Goal: Task Accomplishment & Management: Use online tool/utility

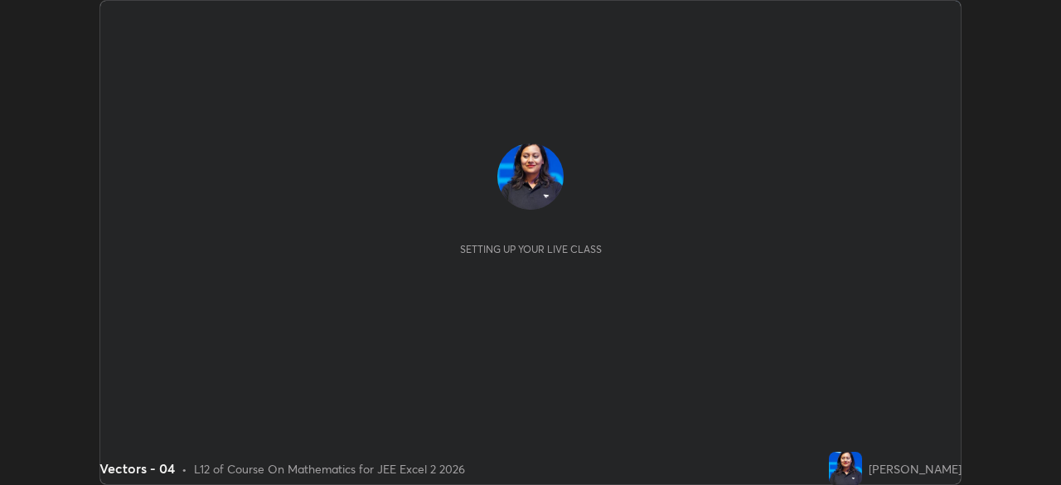
scroll to position [485, 1060]
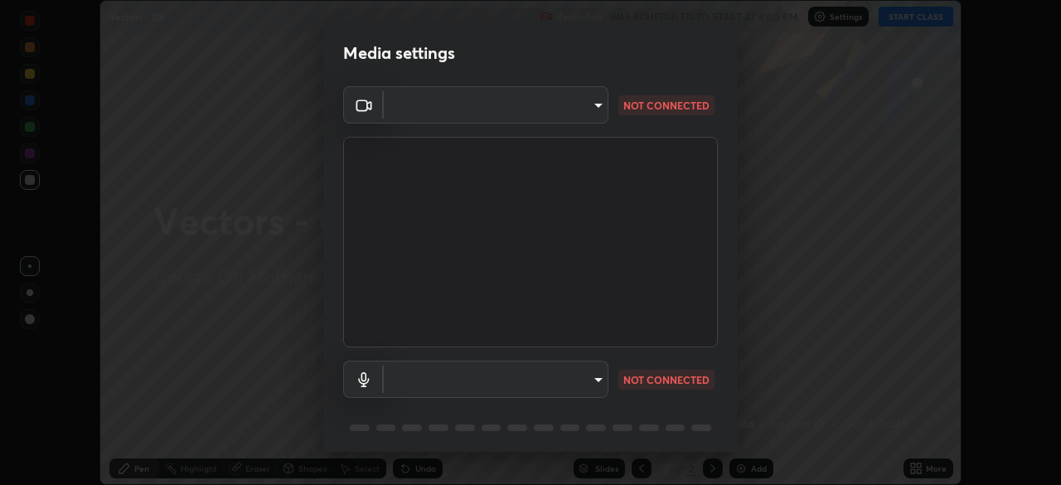
type input "92c397386f886fe799a4c583ca1e1c0e7d4a0c30fb7797d0dd299bb1a2781828"
type input "default"
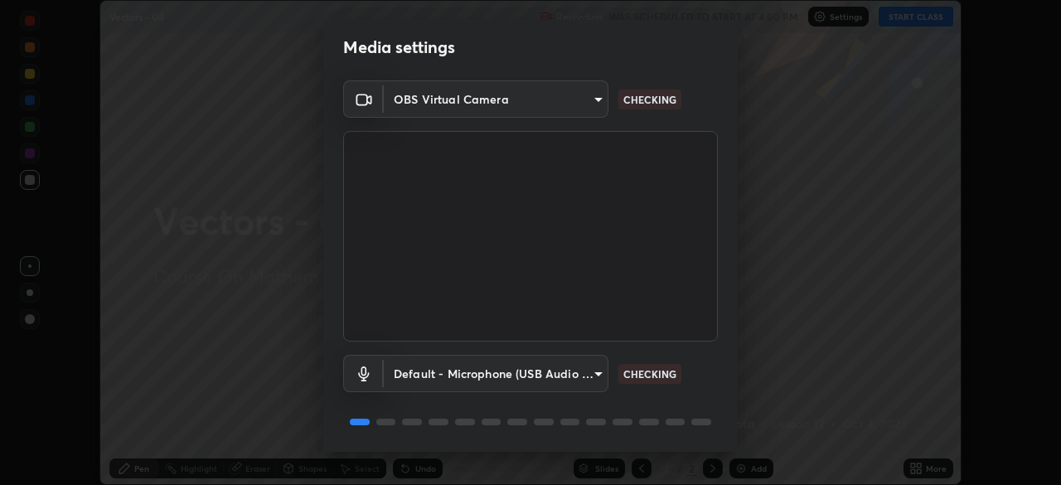
scroll to position [59, 0]
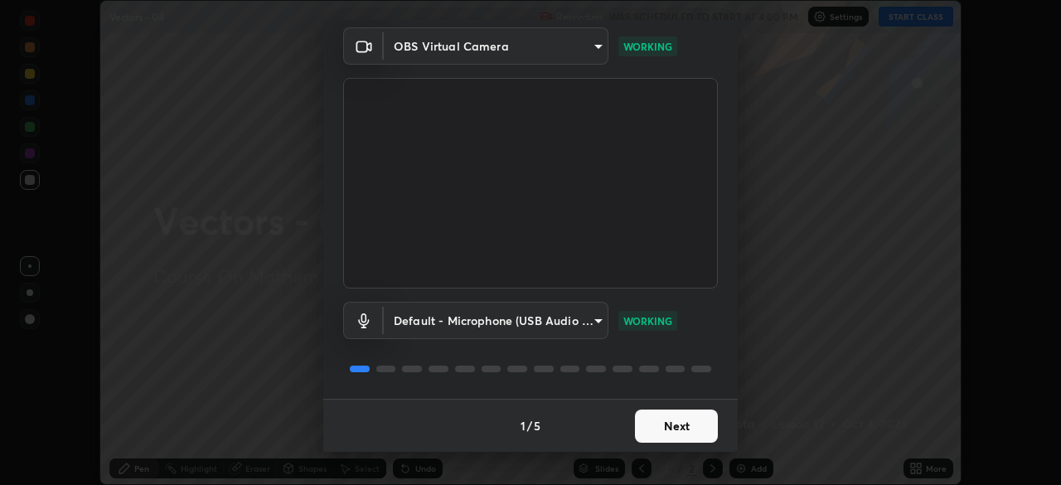
click at [683, 425] on button "Next" at bounding box center [676, 425] width 83 height 33
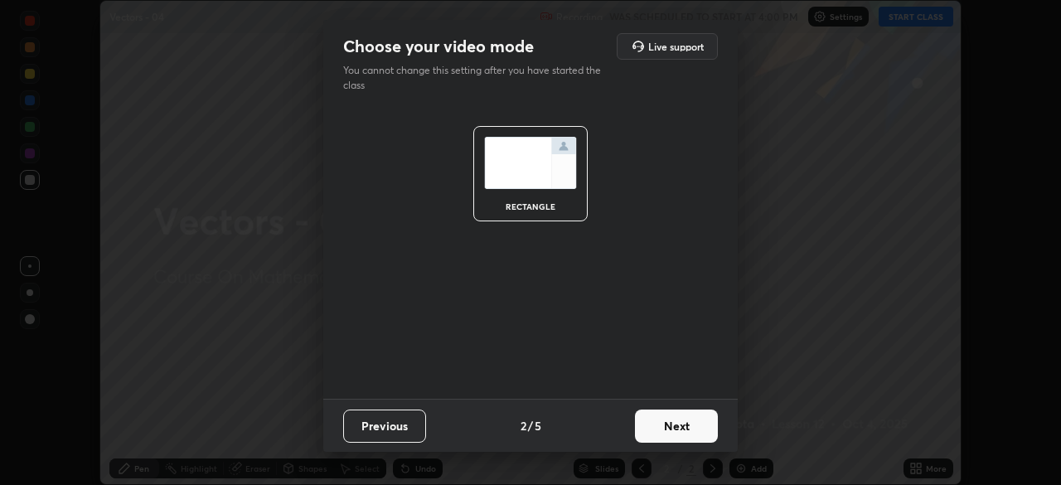
scroll to position [0, 0]
click at [684, 427] on button "Next" at bounding box center [676, 425] width 83 height 33
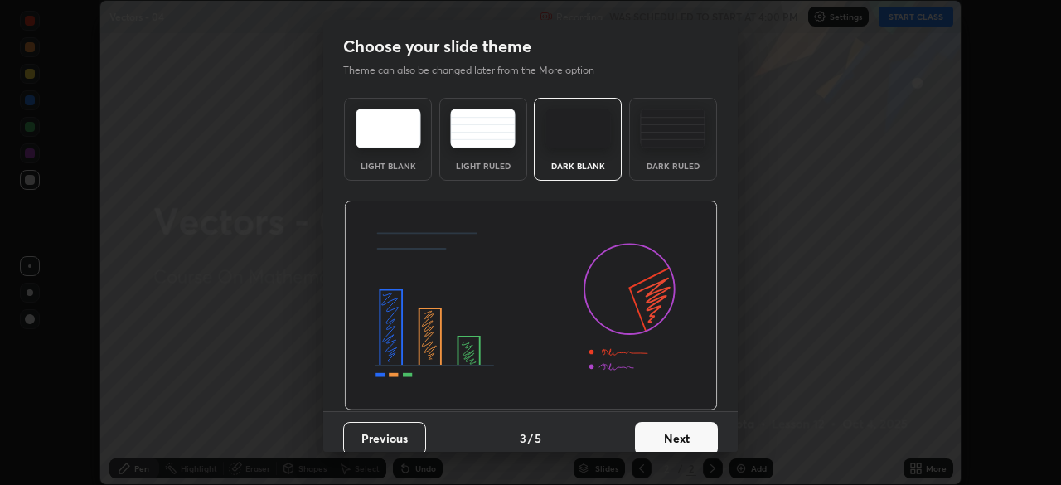
click at [683, 425] on button "Next" at bounding box center [676, 438] width 83 height 33
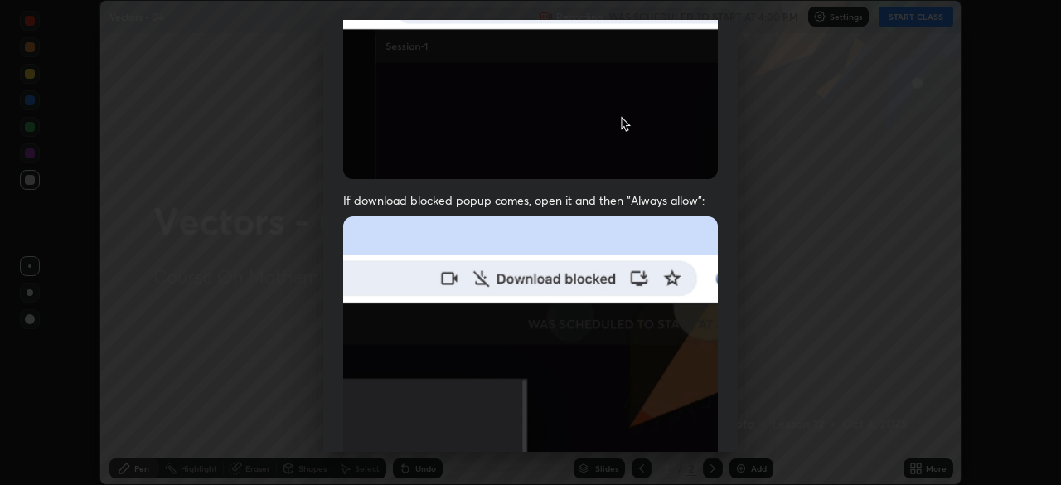
scroll to position [397, 0]
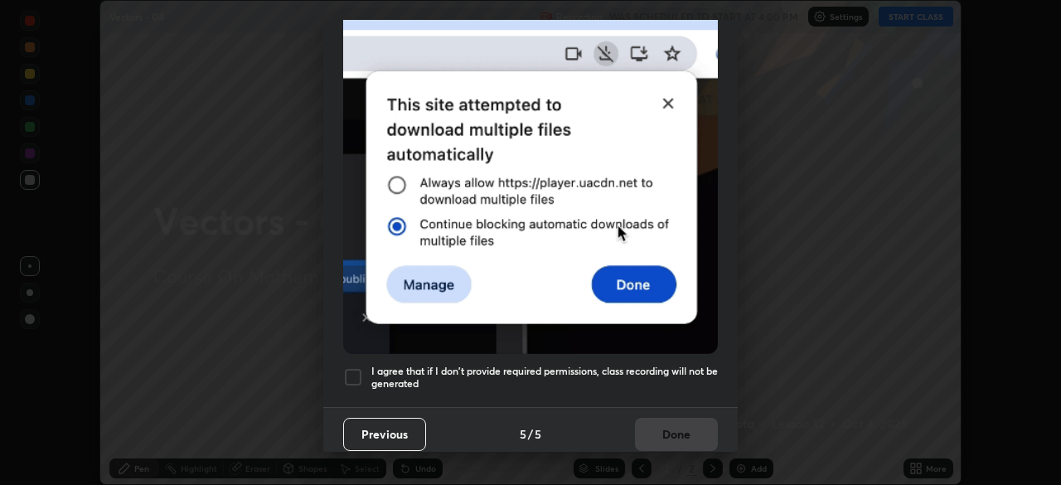
click at [669, 366] on h5 "I agree that if I don't provide required permissions, class recording will not …" at bounding box center [544, 378] width 346 height 26
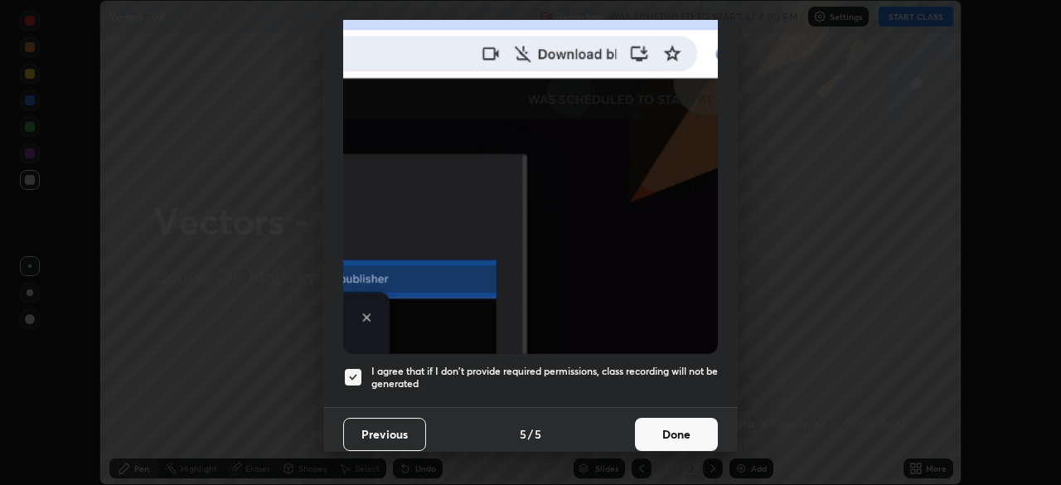
click at [663, 423] on button "Done" at bounding box center [676, 434] width 83 height 33
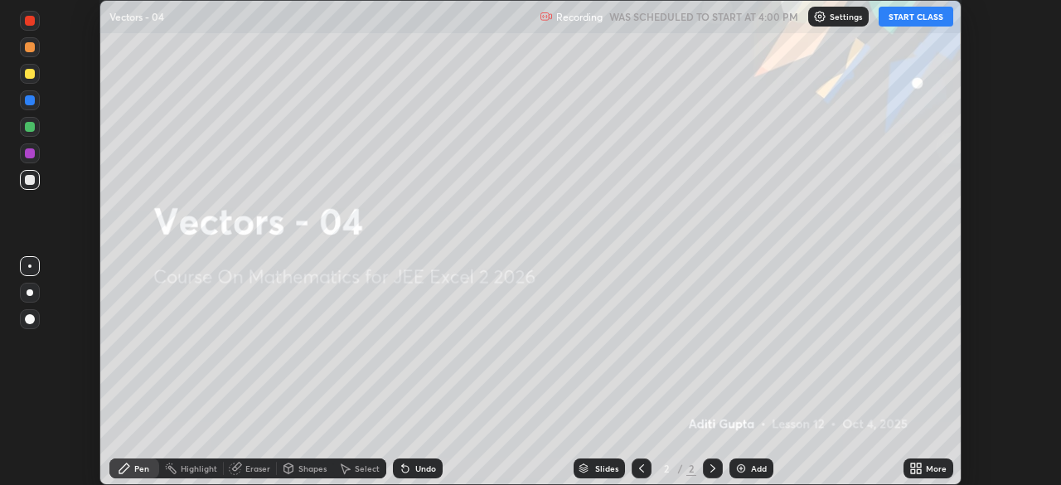
click at [902, 24] on button "START CLASS" at bounding box center [915, 17] width 75 height 20
click at [747, 472] on div "Add" at bounding box center [751, 468] width 44 height 20
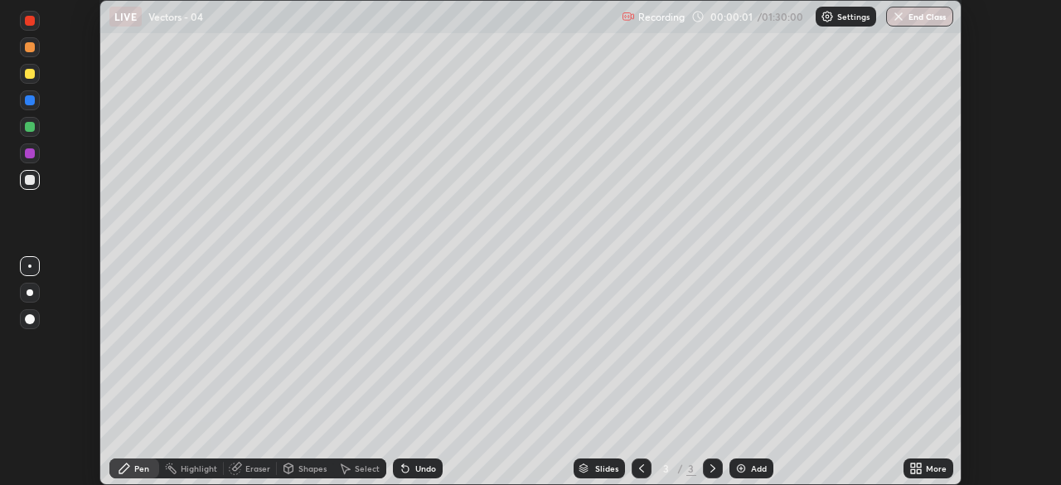
click at [752, 469] on div "Add" at bounding box center [759, 468] width 16 height 8
click at [753, 472] on div "Add" at bounding box center [759, 468] width 16 height 8
click at [756, 470] on div "Add" at bounding box center [759, 468] width 16 height 8
click at [754, 475] on div "Add" at bounding box center [751, 468] width 44 height 20
click at [757, 468] on div "Add" at bounding box center [759, 468] width 16 height 8
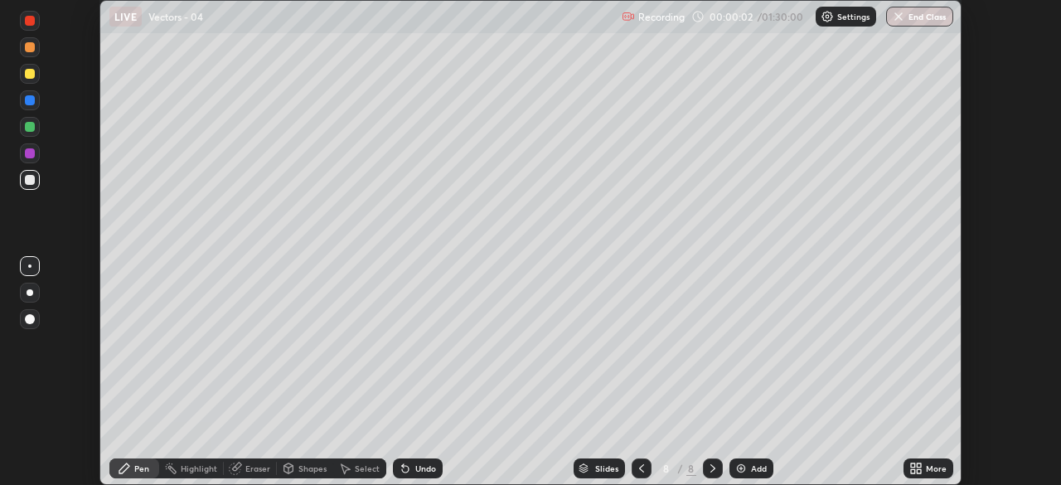
click at [639, 468] on icon at bounding box center [641, 468] width 13 height 13
click at [606, 467] on div "Slides" at bounding box center [606, 468] width 23 height 8
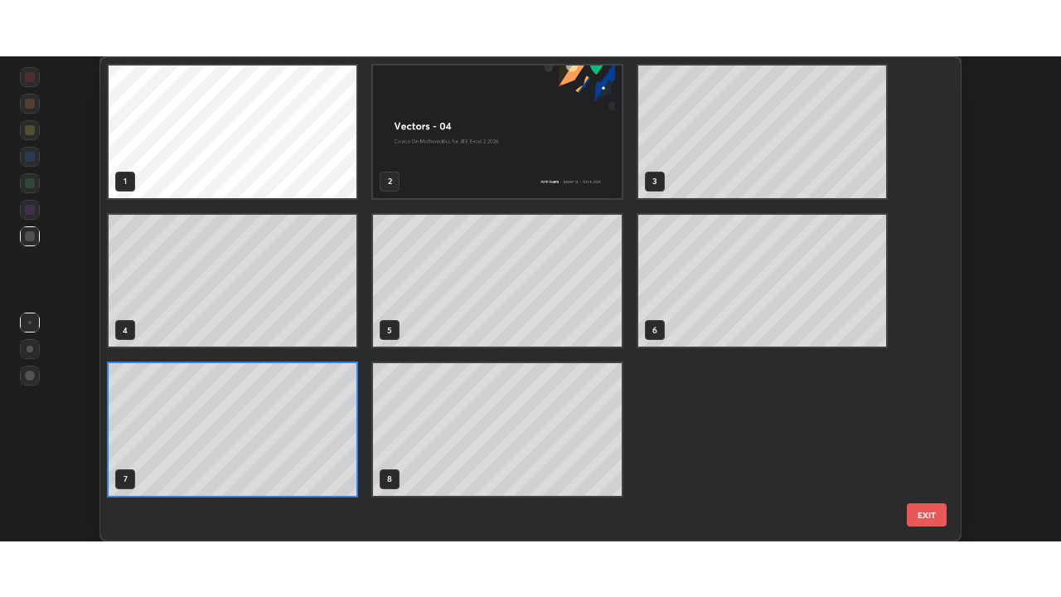
scroll to position [478, 852]
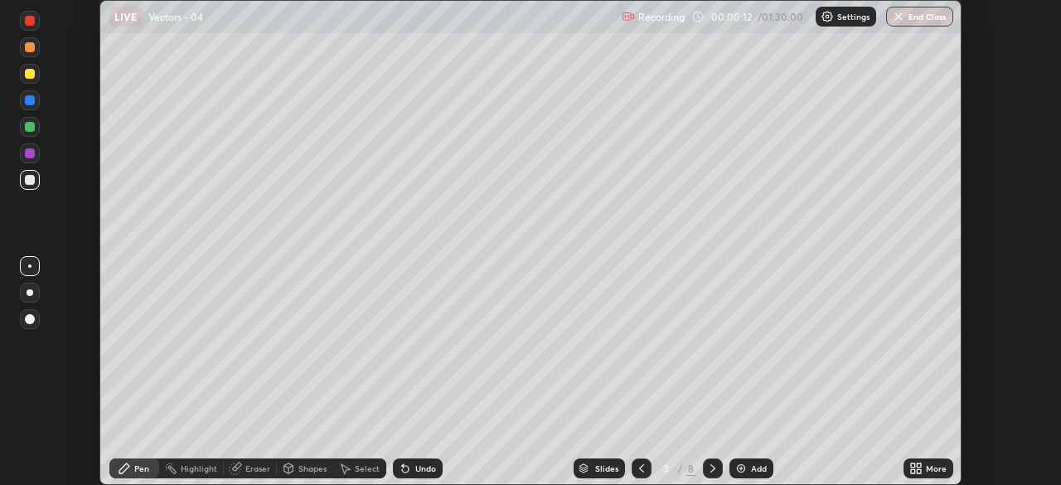
click at [917, 472] on icon at bounding box center [919, 471] width 4 height 4
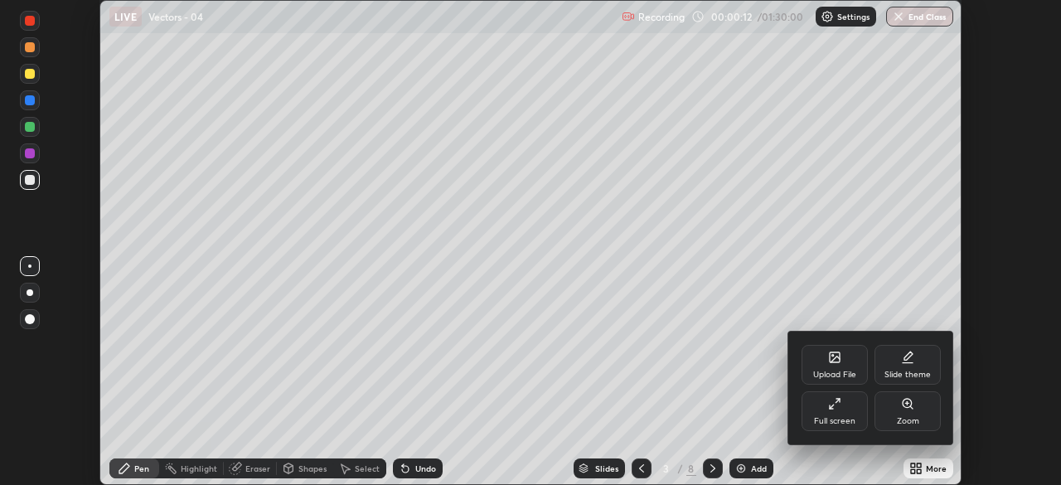
click at [840, 417] on div "Full screen" at bounding box center [834, 421] width 41 height 8
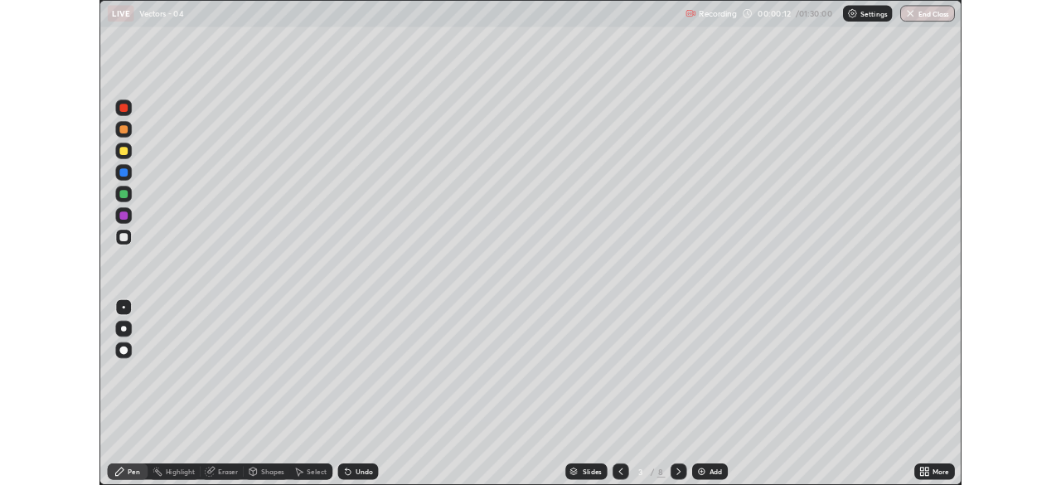
scroll to position [597, 1061]
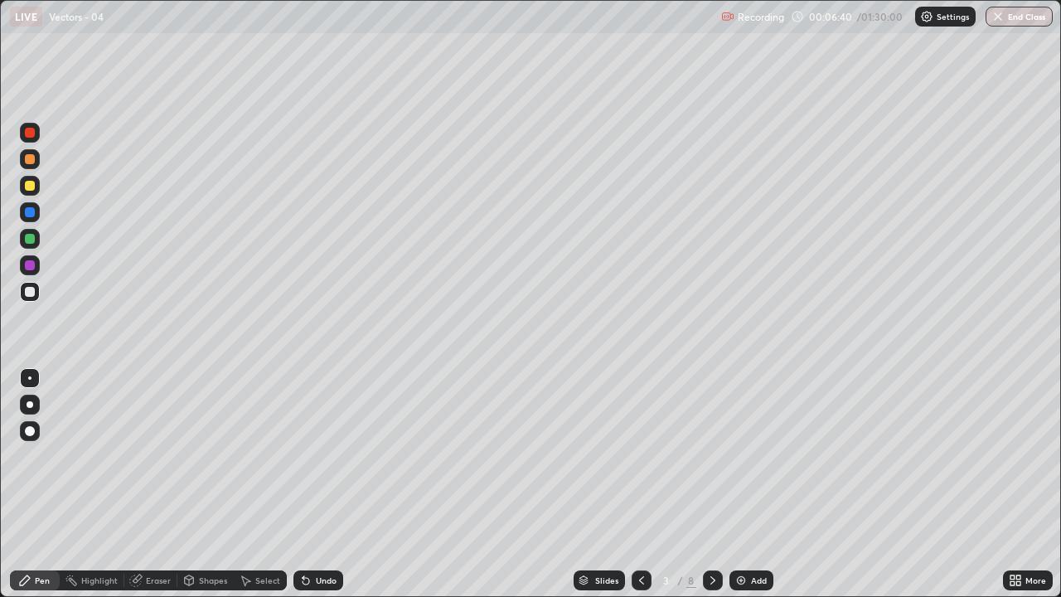
click at [32, 269] on div at bounding box center [30, 265] width 10 height 10
click at [33, 194] on div at bounding box center [30, 186] width 20 height 20
click at [719, 484] on div at bounding box center [713, 580] width 20 height 20
click at [34, 293] on div at bounding box center [30, 292] width 10 height 10
click at [318, 484] on div "Undo" at bounding box center [326, 580] width 21 height 8
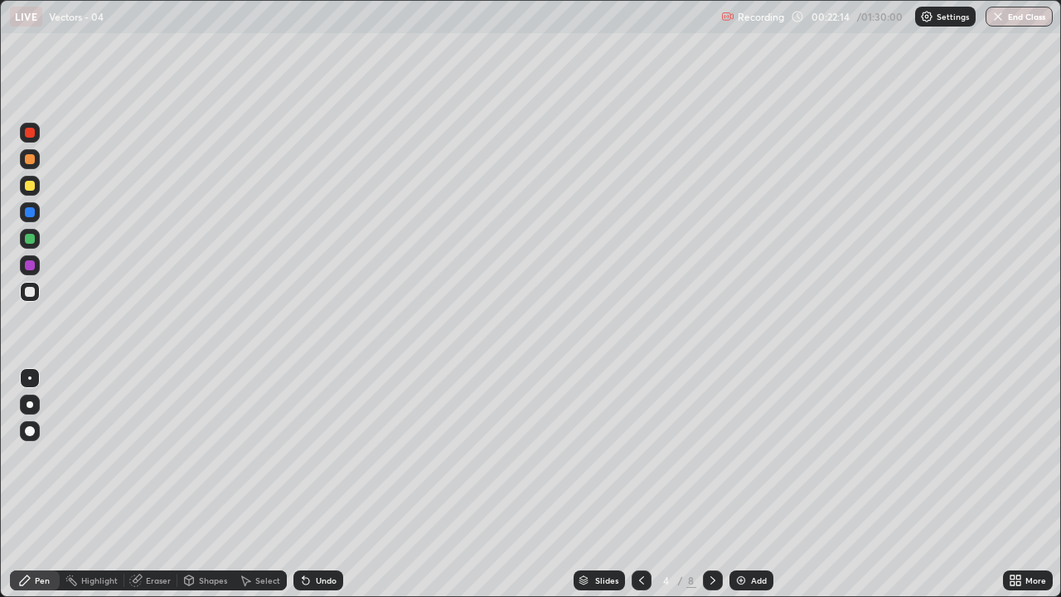
click at [714, 484] on icon at bounding box center [712, 579] width 13 height 13
click at [711, 484] on icon at bounding box center [712, 579] width 13 height 13
click at [38, 193] on div at bounding box center [30, 186] width 20 height 20
click at [33, 292] on div at bounding box center [30, 292] width 10 height 10
click at [270, 484] on div "Select" at bounding box center [267, 580] width 25 height 8
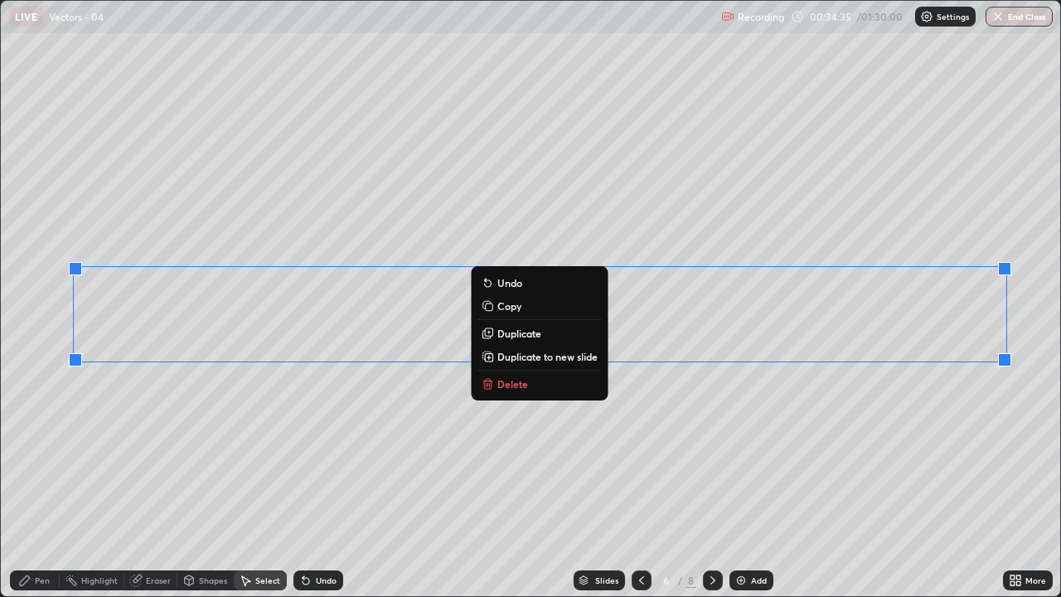
click at [565, 358] on p "Duplicate to new slide" at bounding box center [547, 356] width 100 height 13
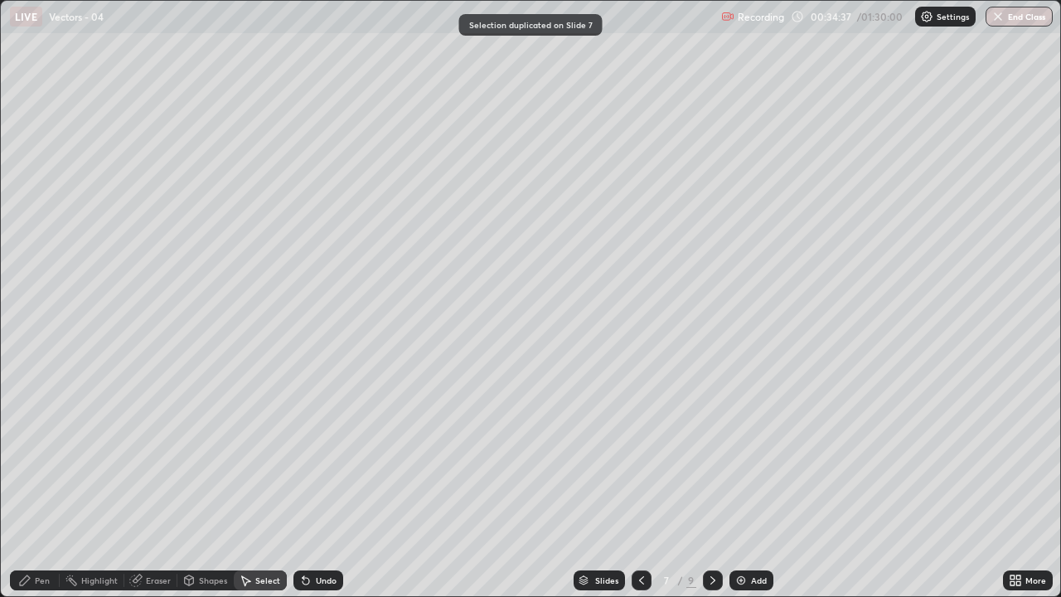
click at [640, 484] on icon at bounding box center [641, 580] width 5 height 8
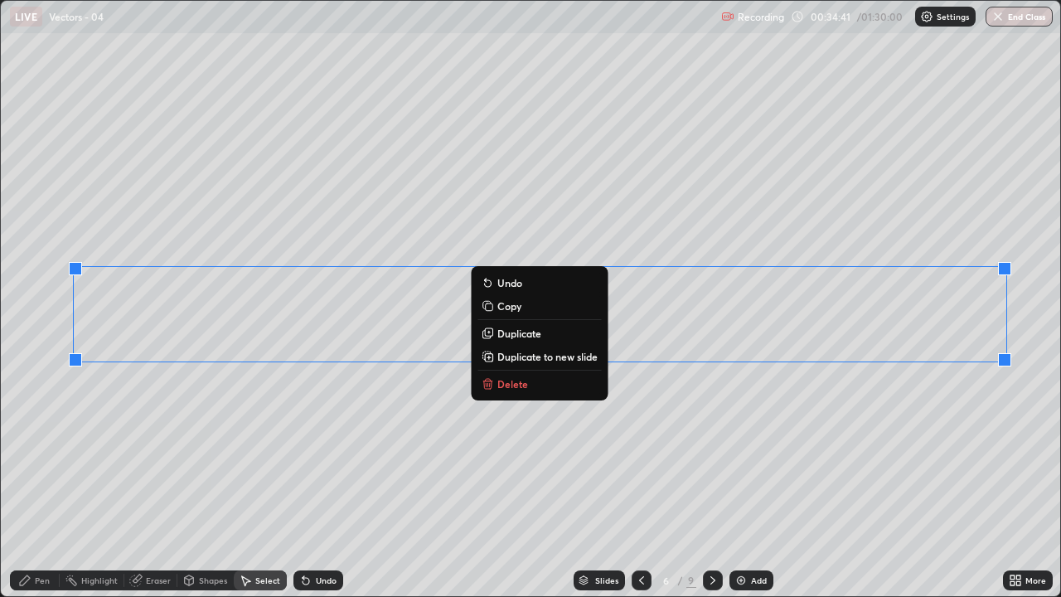
click at [547, 380] on button "Delete" at bounding box center [538, 384] width 123 height 20
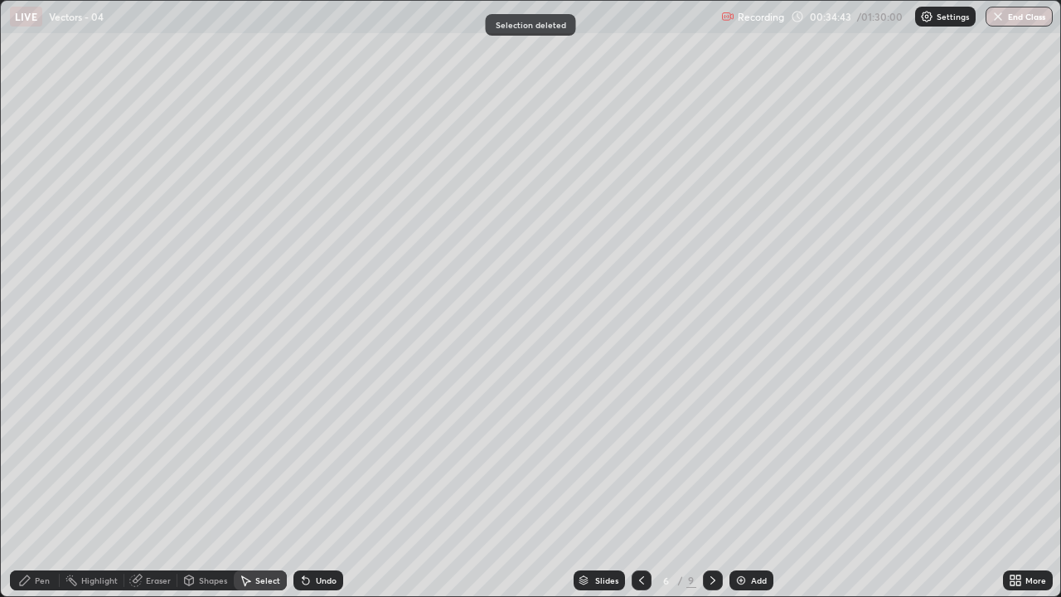
click at [47, 484] on div "Pen" at bounding box center [42, 580] width 15 height 8
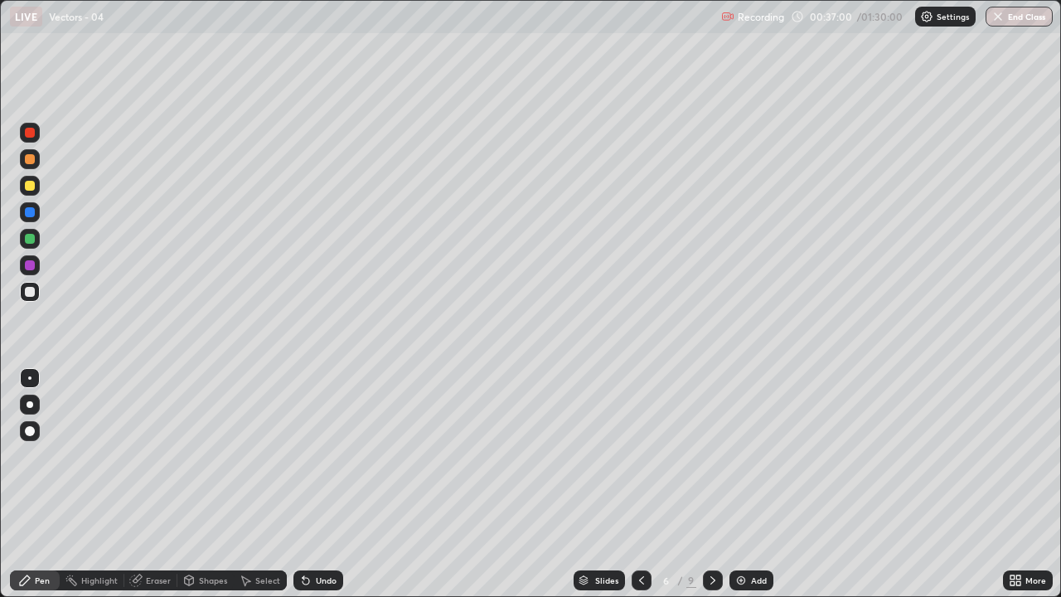
click at [712, 484] on icon at bounding box center [712, 580] width 5 height 8
click at [642, 484] on icon at bounding box center [641, 579] width 13 height 13
click at [640, 484] on icon at bounding box center [641, 579] width 13 height 13
click at [645, 484] on div at bounding box center [641, 580] width 20 height 20
click at [639, 484] on div at bounding box center [641, 580] width 20 height 33
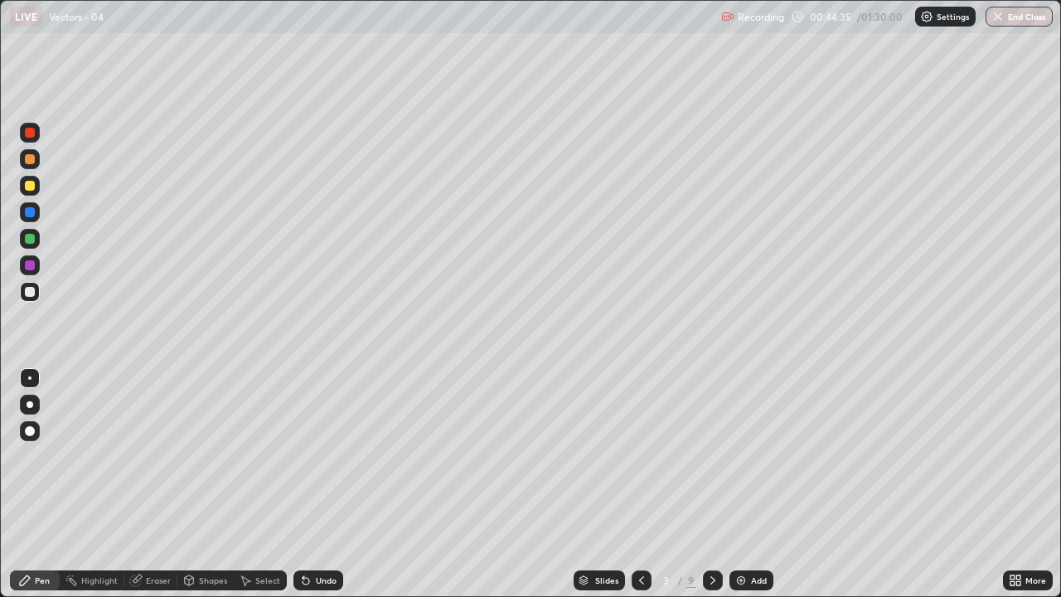
click at [711, 484] on icon at bounding box center [712, 579] width 13 height 13
click at [710, 484] on icon at bounding box center [712, 579] width 13 height 13
click at [703, 484] on div at bounding box center [713, 580] width 20 height 20
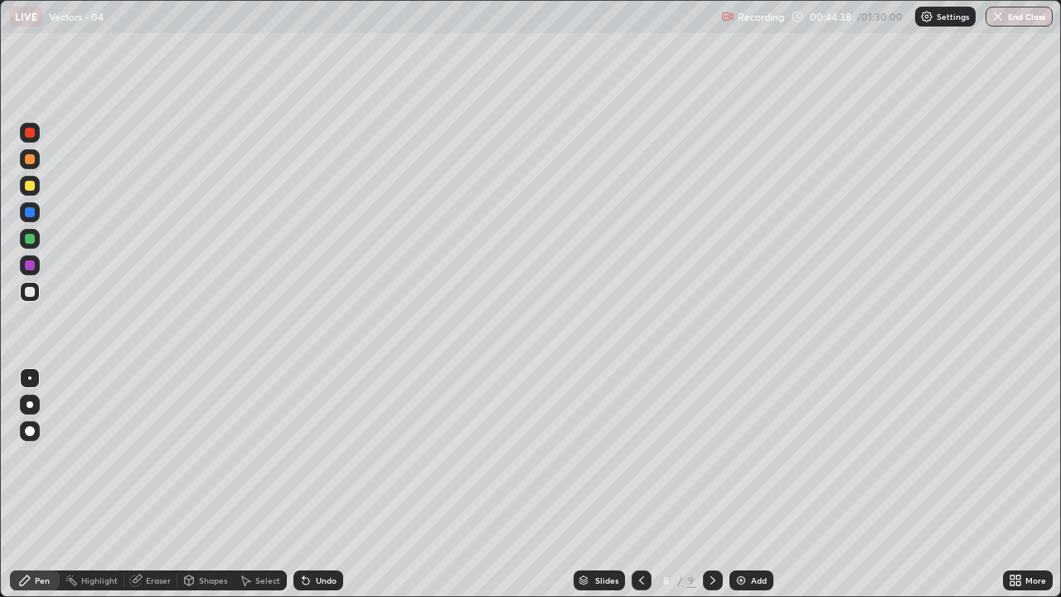
click at [37, 187] on div at bounding box center [30, 186] width 20 height 20
click at [31, 292] on div at bounding box center [30, 292] width 10 height 10
click at [316, 484] on div "Undo" at bounding box center [326, 580] width 21 height 8
click at [31, 186] on div at bounding box center [30, 186] width 10 height 10
click at [30, 240] on div at bounding box center [30, 239] width 10 height 10
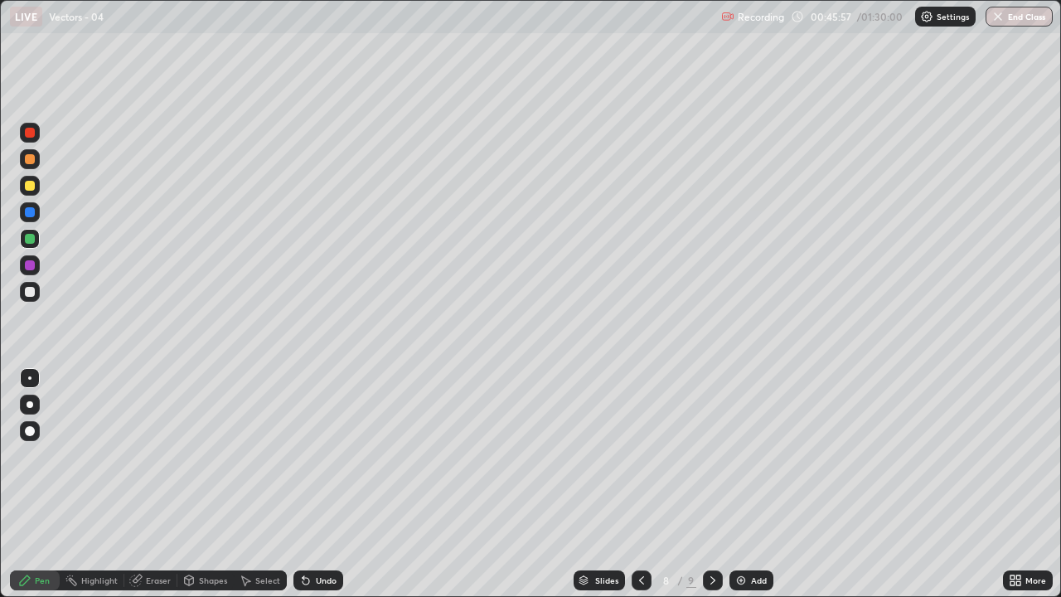
click at [31, 296] on div at bounding box center [30, 292] width 10 height 10
click at [713, 484] on icon at bounding box center [712, 579] width 13 height 13
click at [34, 189] on div at bounding box center [30, 186] width 10 height 10
click at [31, 292] on div at bounding box center [30, 292] width 10 height 10
click at [158, 484] on div "Eraser" at bounding box center [158, 580] width 25 height 8
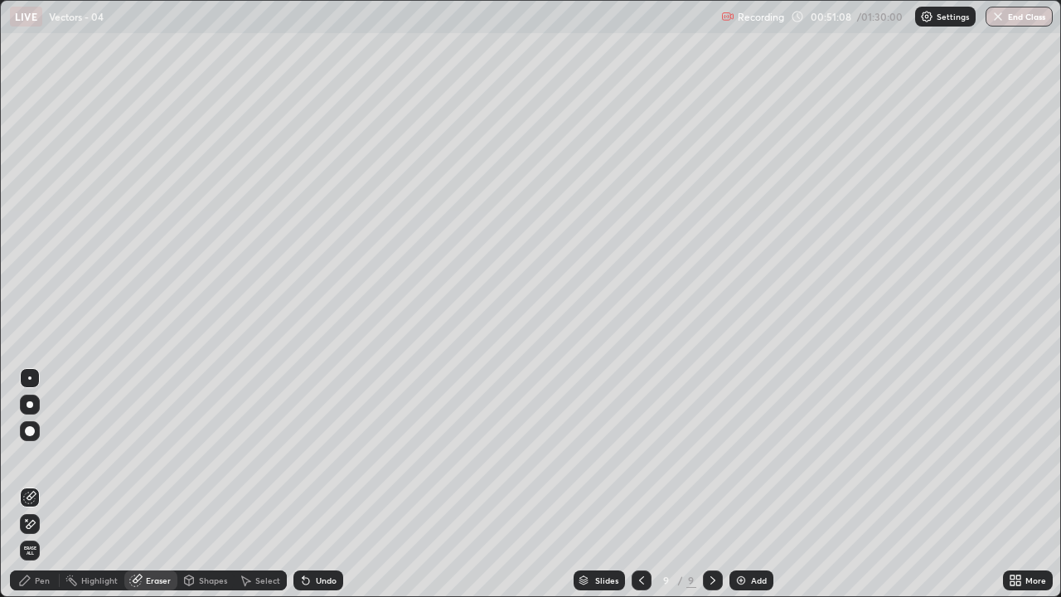
click at [37, 484] on div "Pen" at bounding box center [42, 580] width 15 height 8
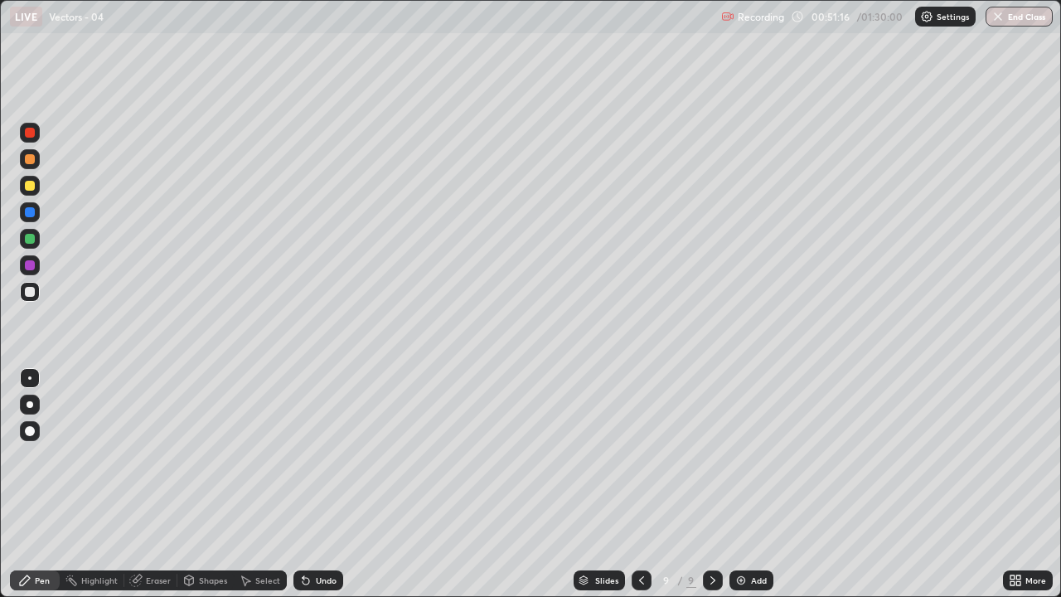
click at [28, 269] on div at bounding box center [30, 265] width 10 height 10
click at [33, 296] on div at bounding box center [30, 292] width 20 height 20
click at [330, 484] on div "Undo" at bounding box center [326, 580] width 21 height 8
click at [322, 484] on div "Undo" at bounding box center [326, 580] width 21 height 8
click at [747, 484] on div "Add" at bounding box center [751, 580] width 44 height 20
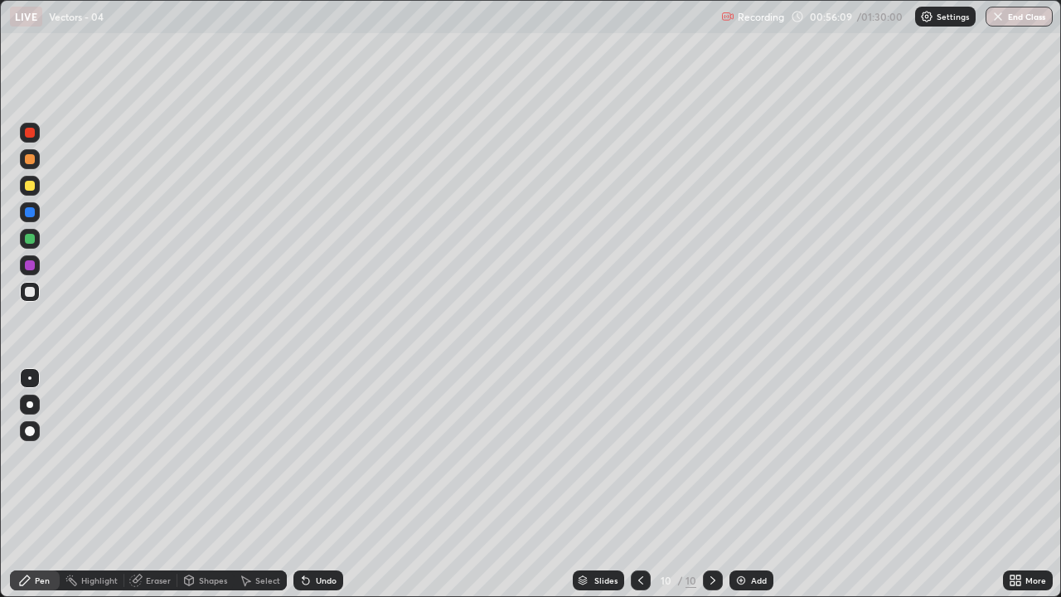
click at [745, 484] on img at bounding box center [740, 579] width 13 height 13
click at [752, 484] on div "Add" at bounding box center [759, 580] width 16 height 8
click at [640, 484] on icon at bounding box center [641, 579] width 13 height 13
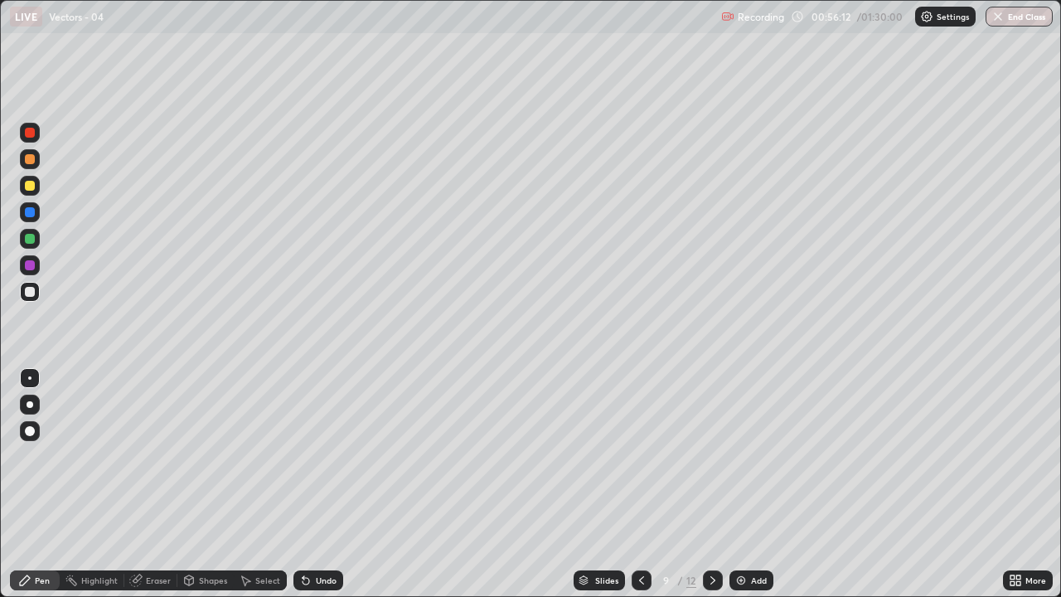
click at [714, 484] on div at bounding box center [713, 580] width 20 height 20
click at [260, 484] on div "Select" at bounding box center [267, 580] width 25 height 8
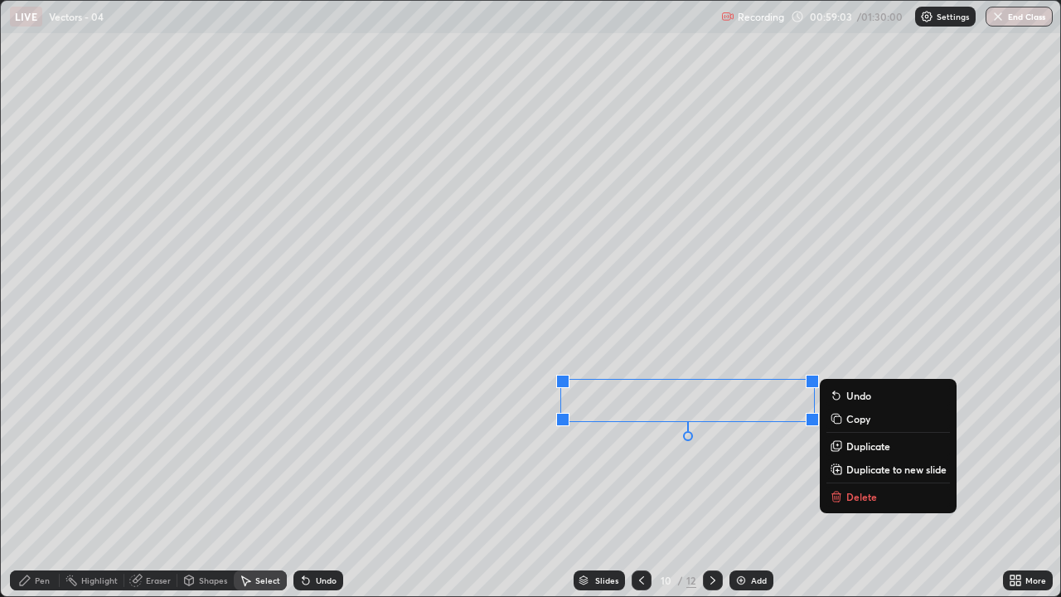
click at [854, 449] on p "Duplicate" at bounding box center [868, 445] width 44 height 13
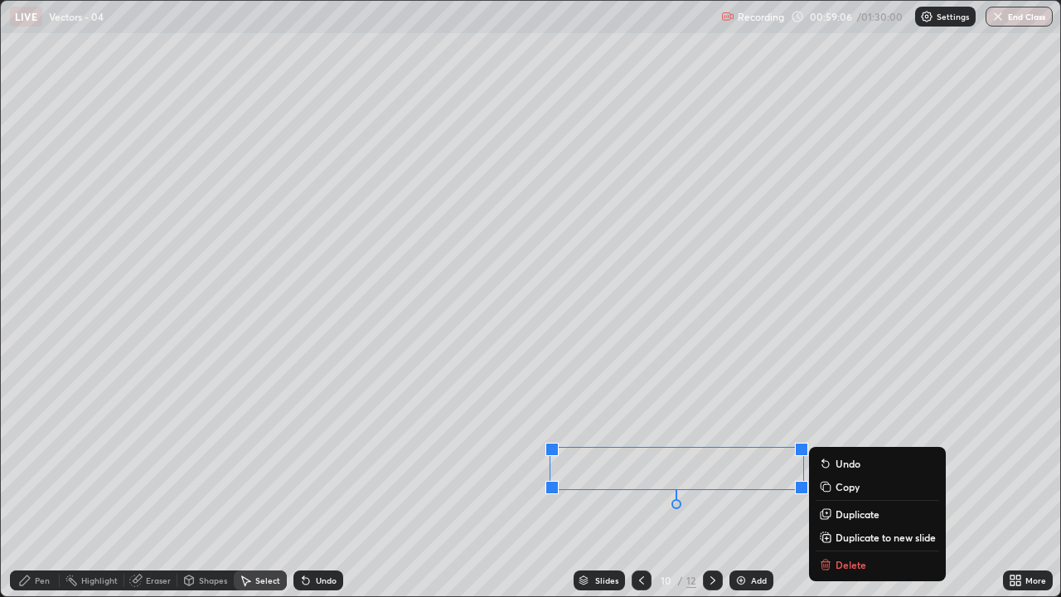
click at [168, 484] on div "Eraser" at bounding box center [158, 580] width 25 height 8
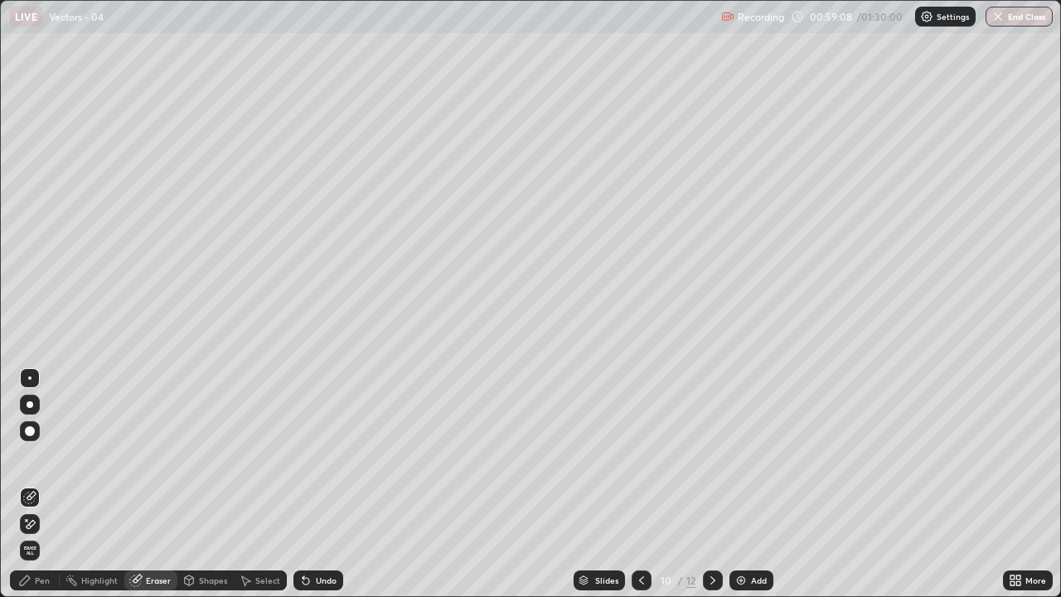
click at [42, 484] on div "Pen" at bounding box center [42, 580] width 15 height 8
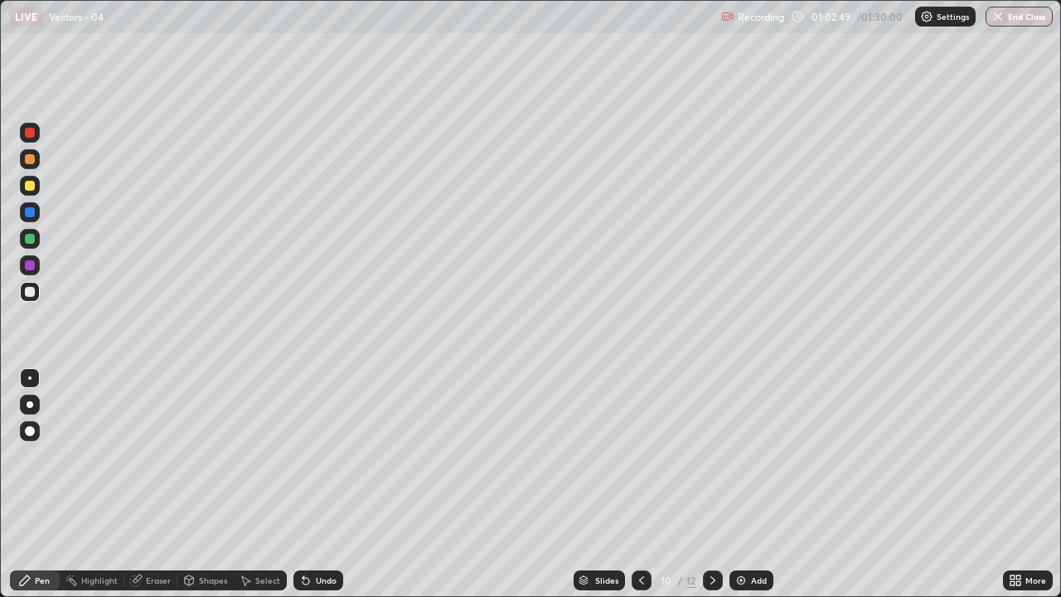
click at [271, 484] on div "Select" at bounding box center [267, 580] width 25 height 8
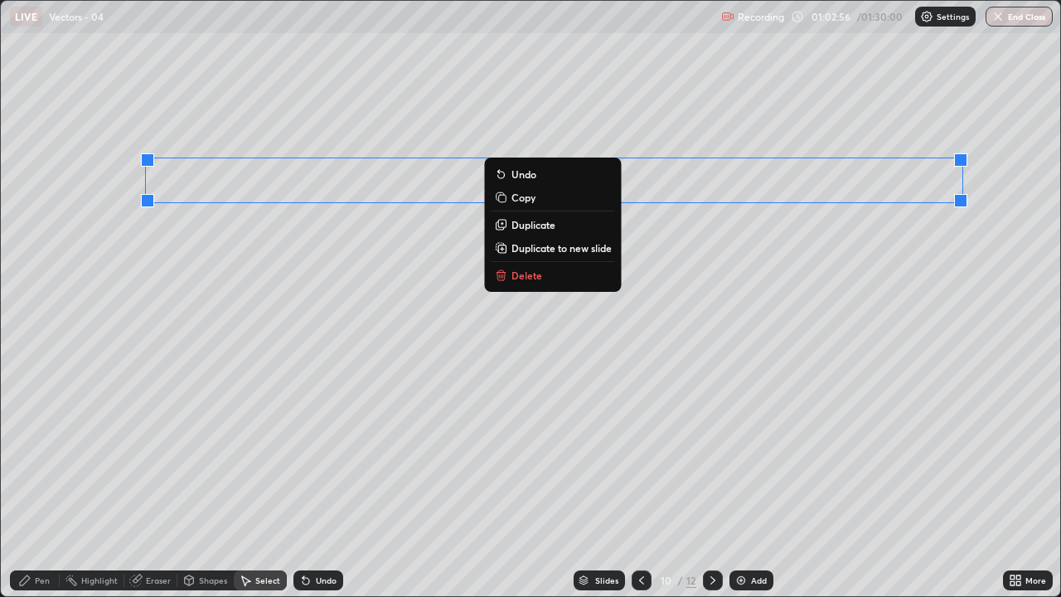
click at [592, 249] on p "Duplicate to new slide" at bounding box center [561, 247] width 100 height 13
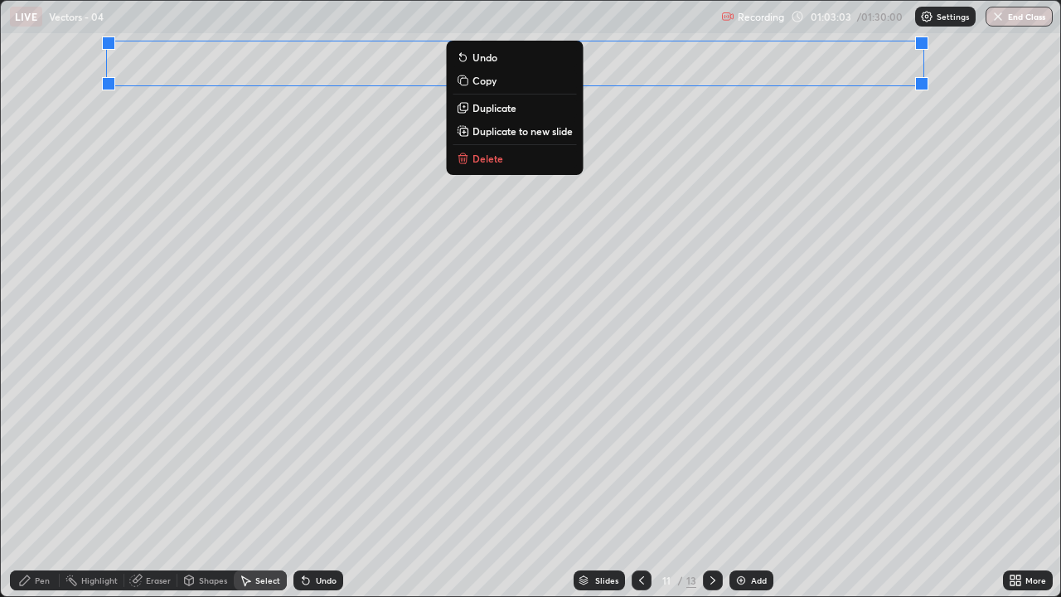
click at [48, 484] on div "Pen" at bounding box center [42, 580] width 15 height 8
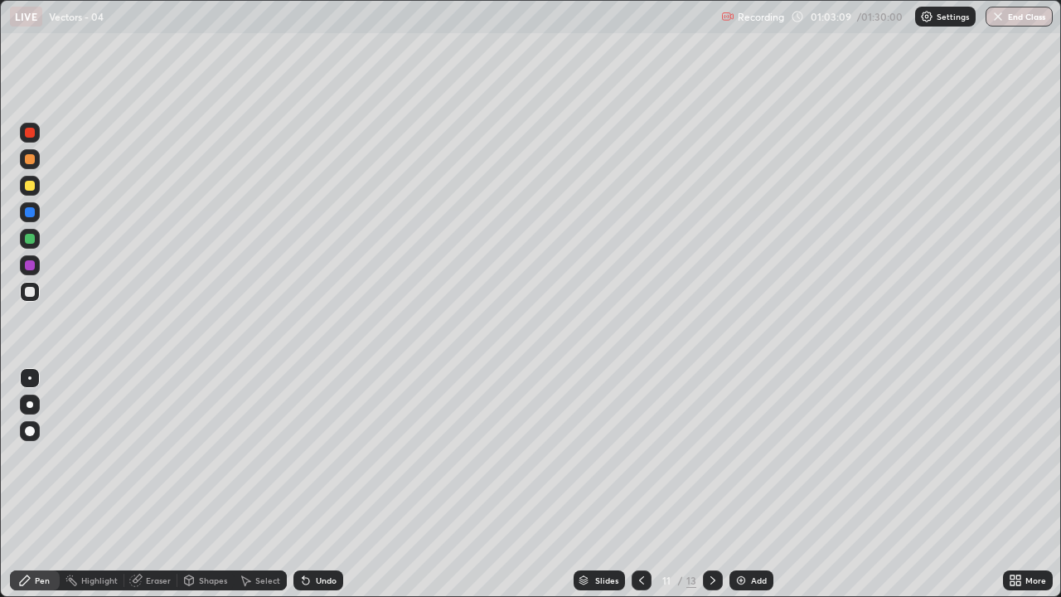
click at [1011, 484] on icon at bounding box center [1012, 577] width 4 height 4
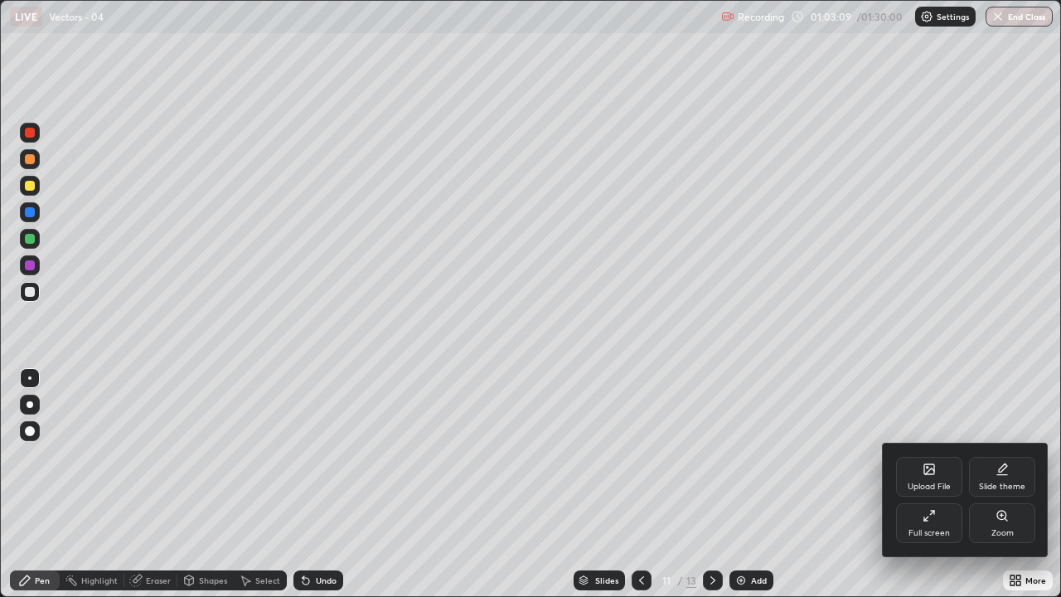
click at [925, 484] on icon at bounding box center [928, 515] width 13 height 13
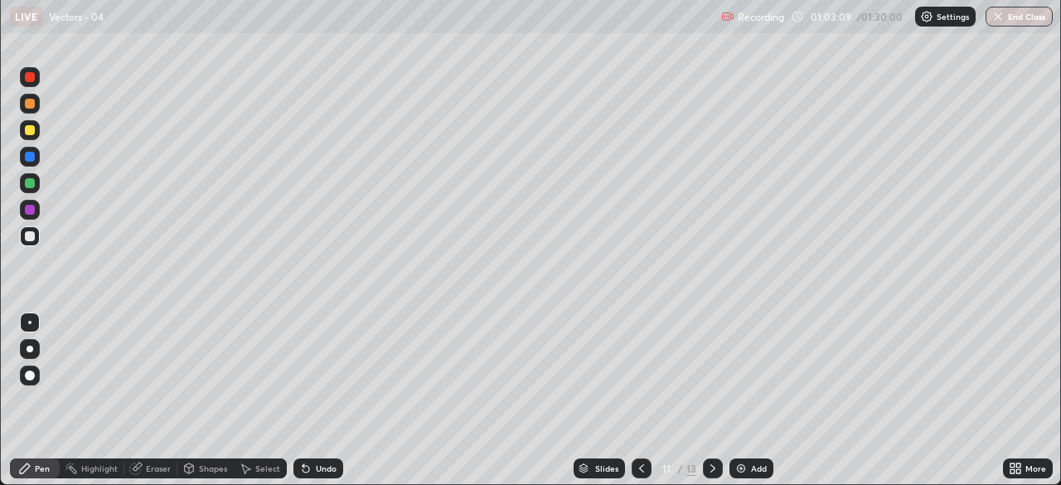
scroll to position [485, 1061]
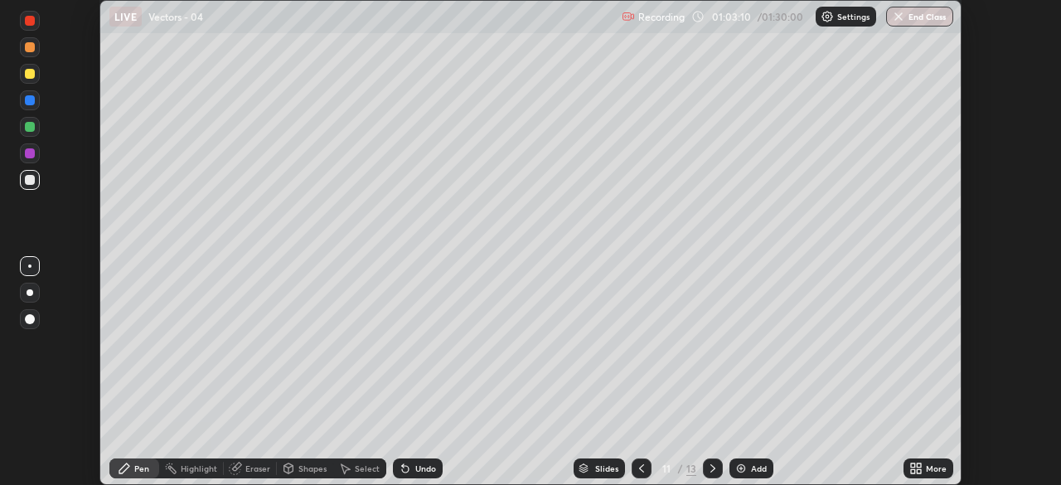
click at [926, 465] on div "More" at bounding box center [936, 468] width 21 height 8
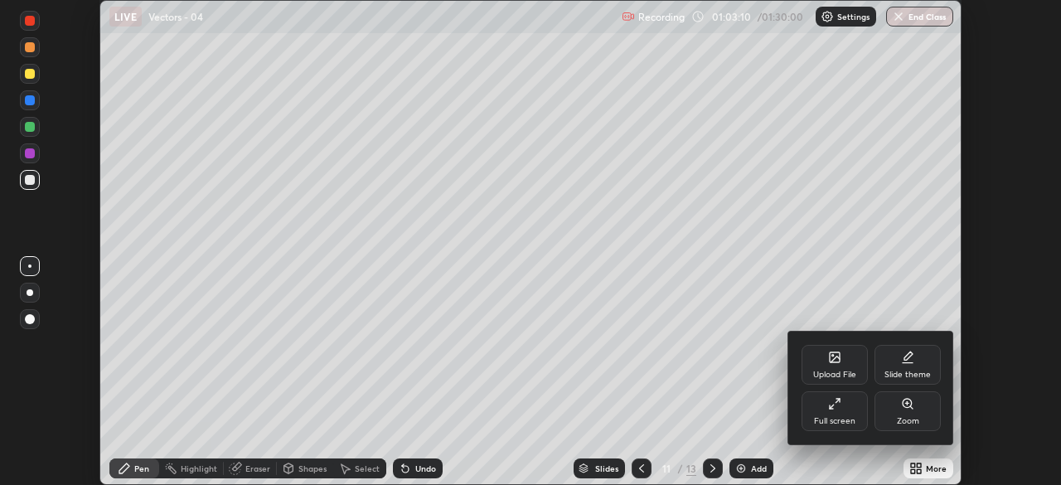
click at [854, 413] on div "Full screen" at bounding box center [834, 411] width 66 height 40
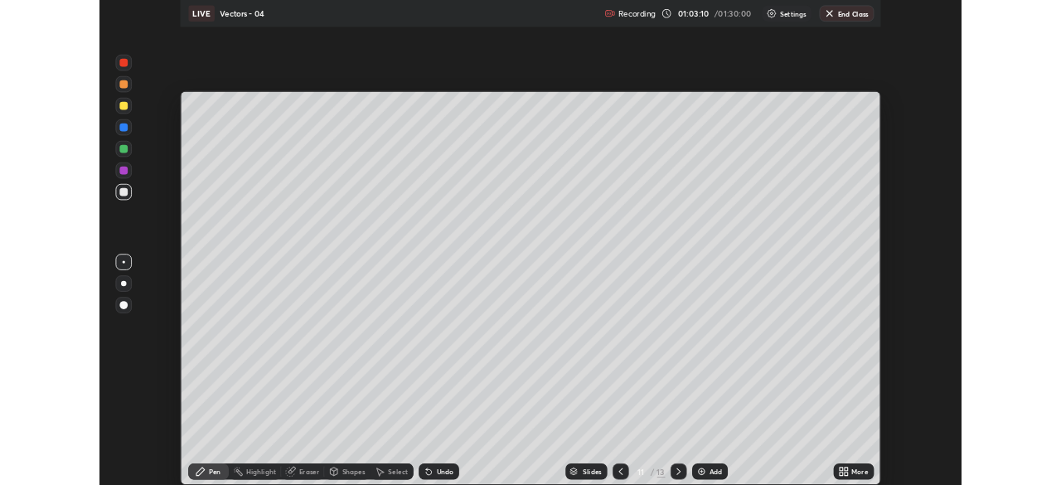
scroll to position [597, 1061]
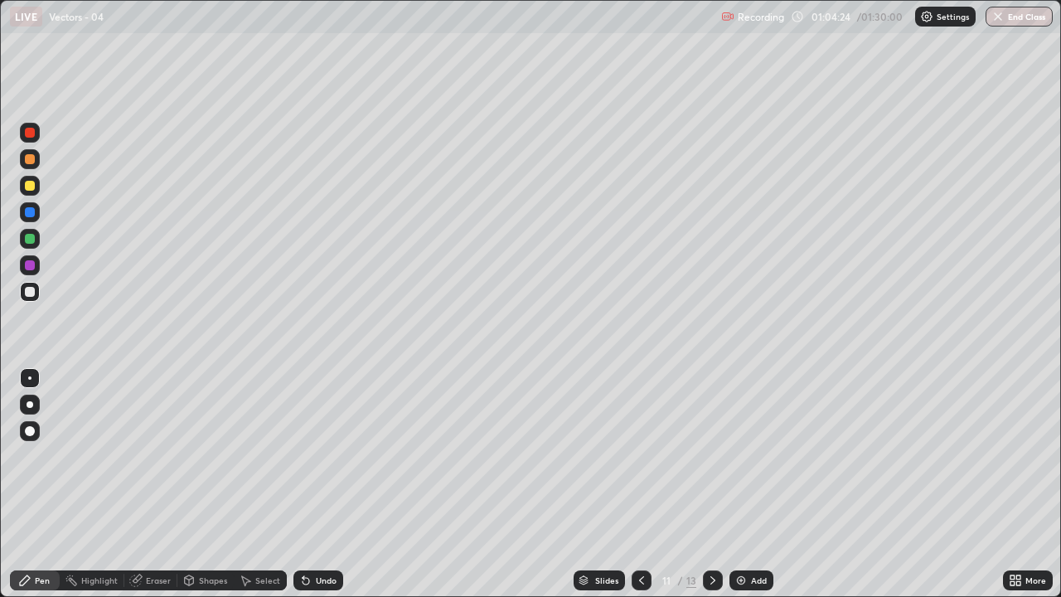
click at [265, 484] on div "Select" at bounding box center [267, 580] width 25 height 8
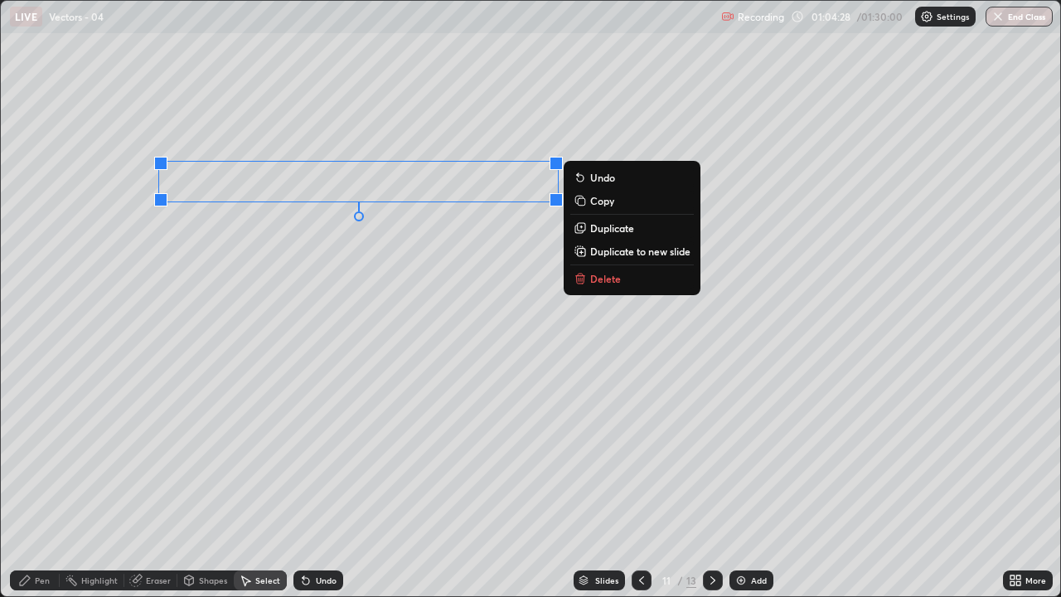
click at [627, 234] on p "Duplicate" at bounding box center [612, 227] width 44 height 13
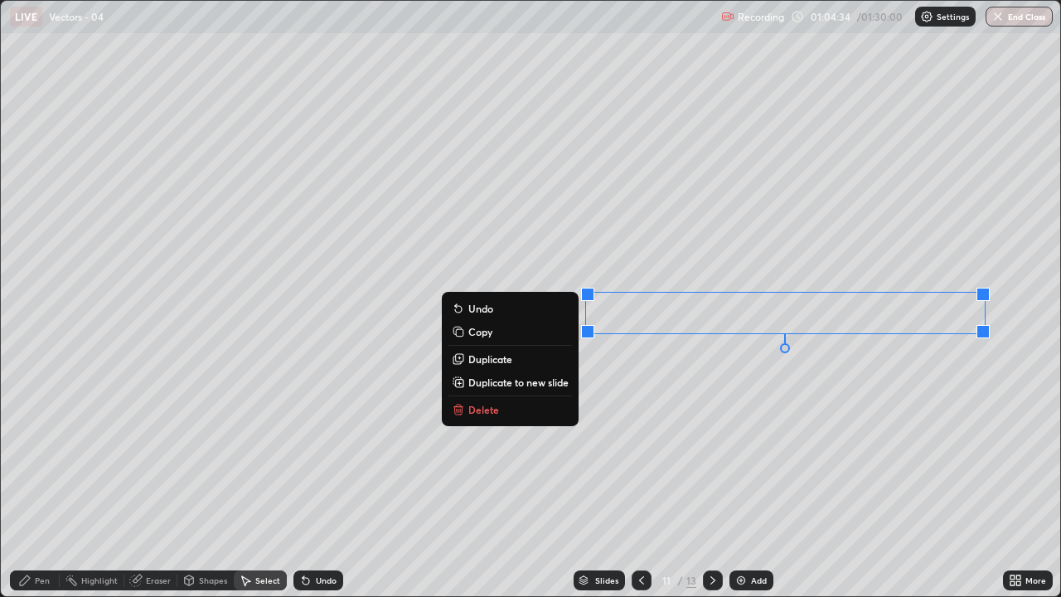
click at [36, 484] on div "Pen" at bounding box center [42, 580] width 15 height 8
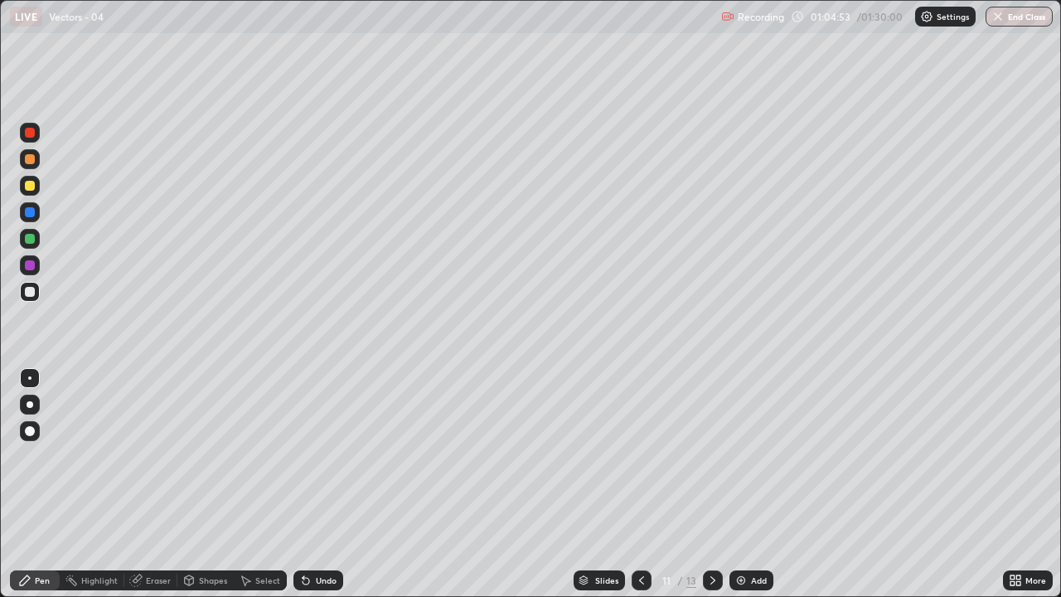
click at [1012, 484] on icon at bounding box center [1012, 577] width 4 height 4
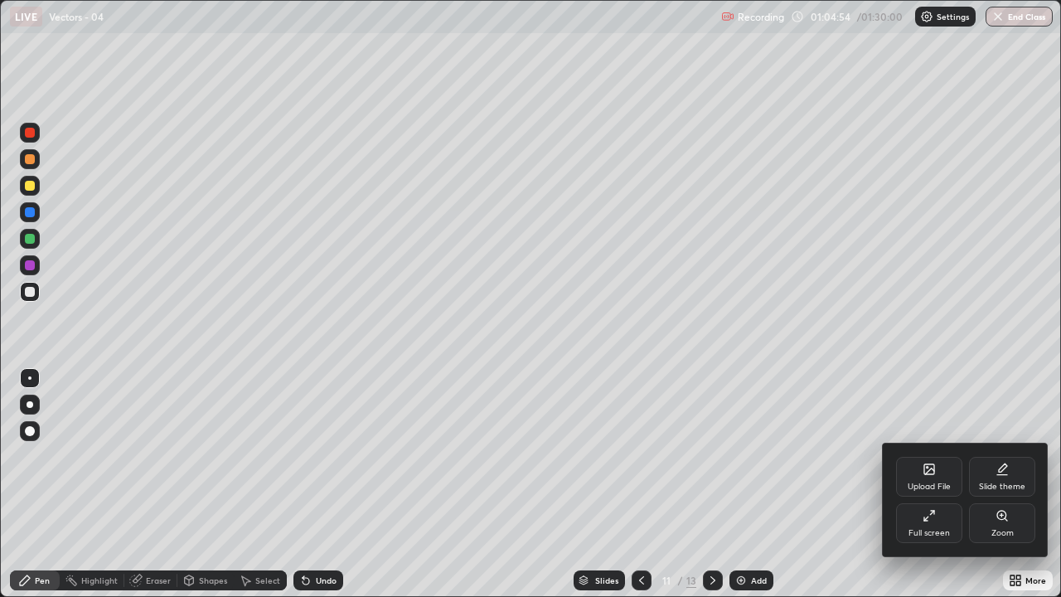
click at [938, 484] on div "Full screen" at bounding box center [929, 523] width 66 height 40
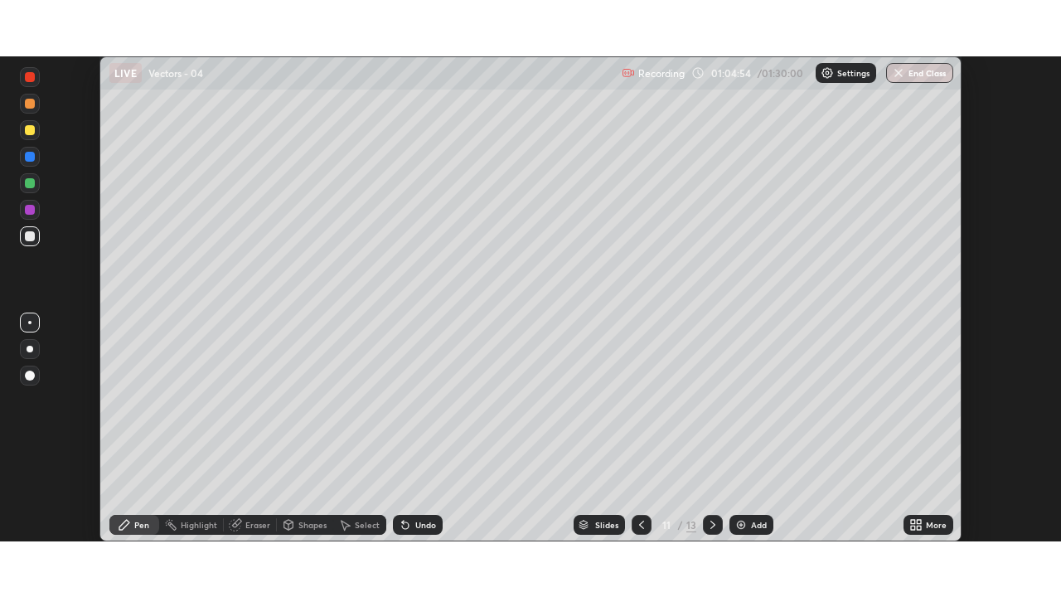
scroll to position [82388, 81812]
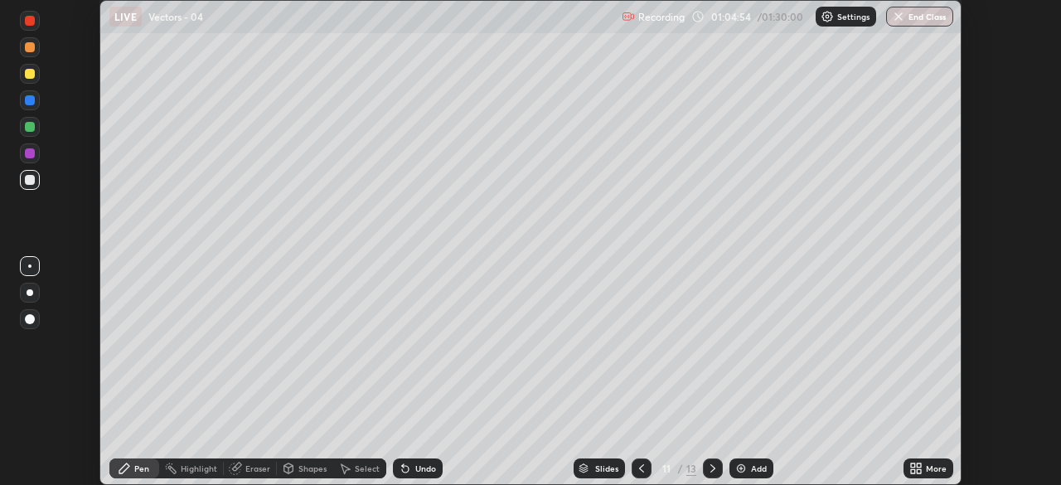
click at [932, 467] on div "More" at bounding box center [936, 468] width 21 height 8
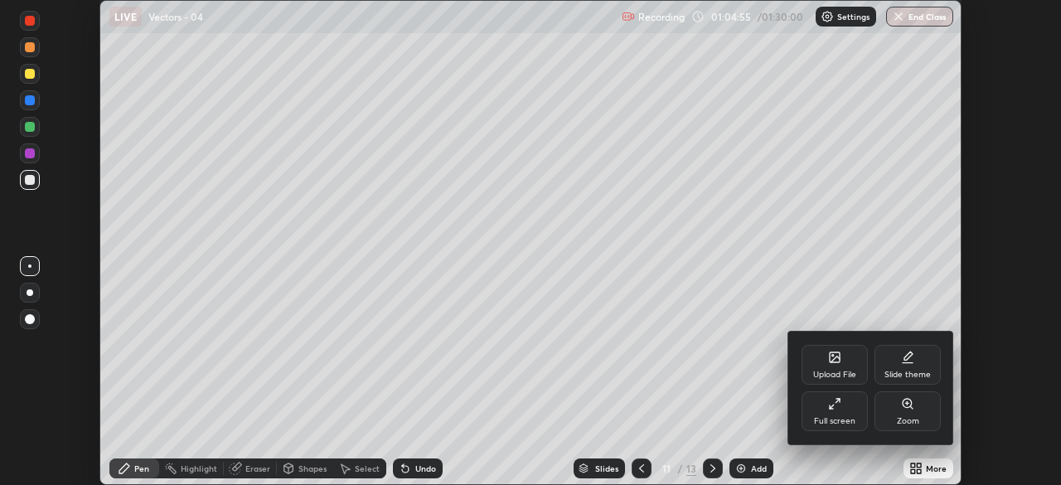
click at [838, 406] on icon at bounding box center [834, 403] width 13 height 13
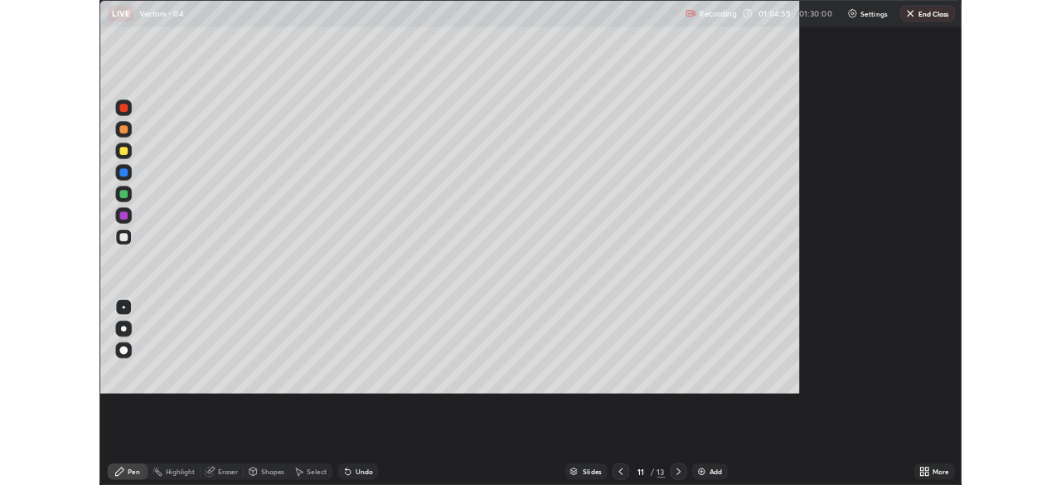
scroll to position [597, 1061]
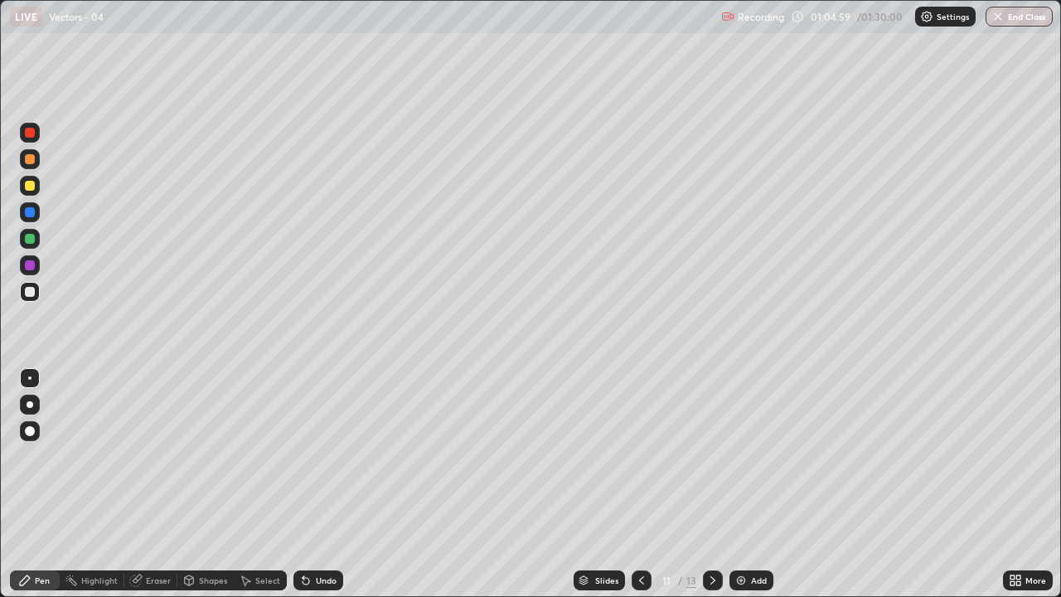
click at [263, 484] on div "Select" at bounding box center [267, 580] width 25 height 8
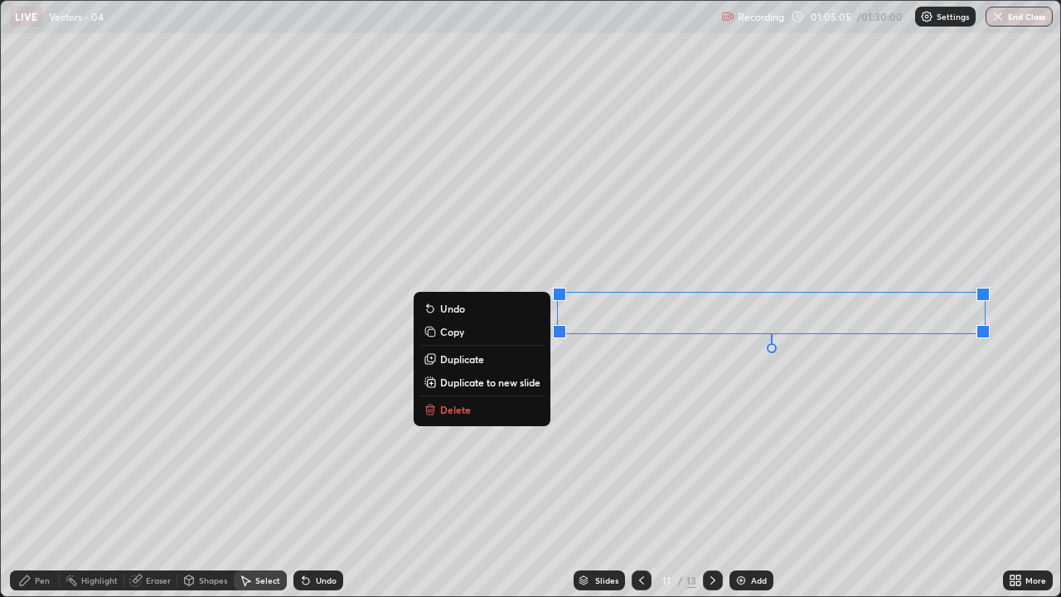
click at [525, 360] on button "Duplicate" at bounding box center [481, 359] width 123 height 20
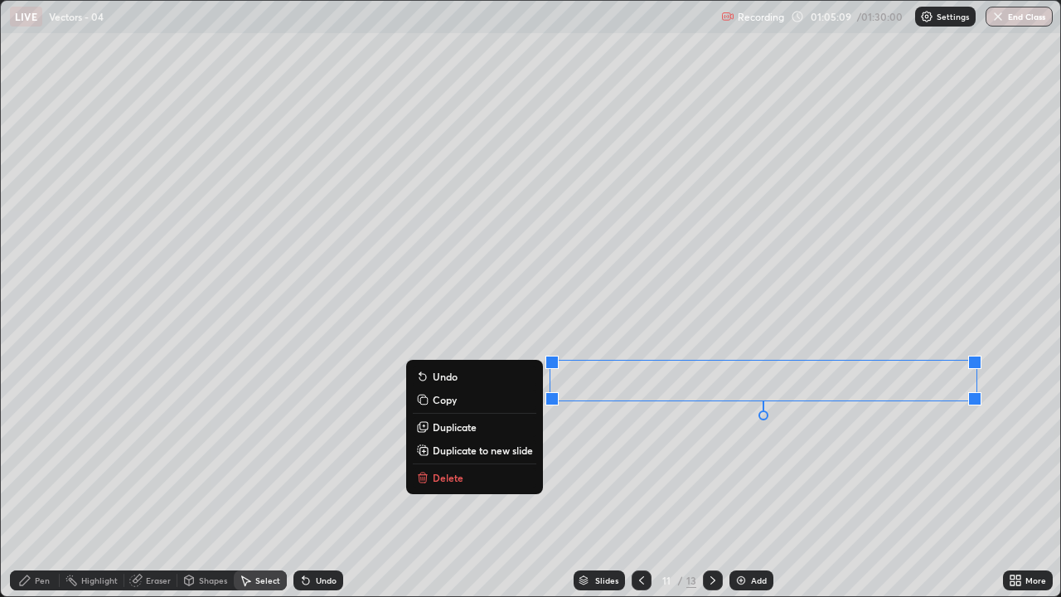
click at [42, 484] on div "Pen" at bounding box center [42, 580] width 15 height 8
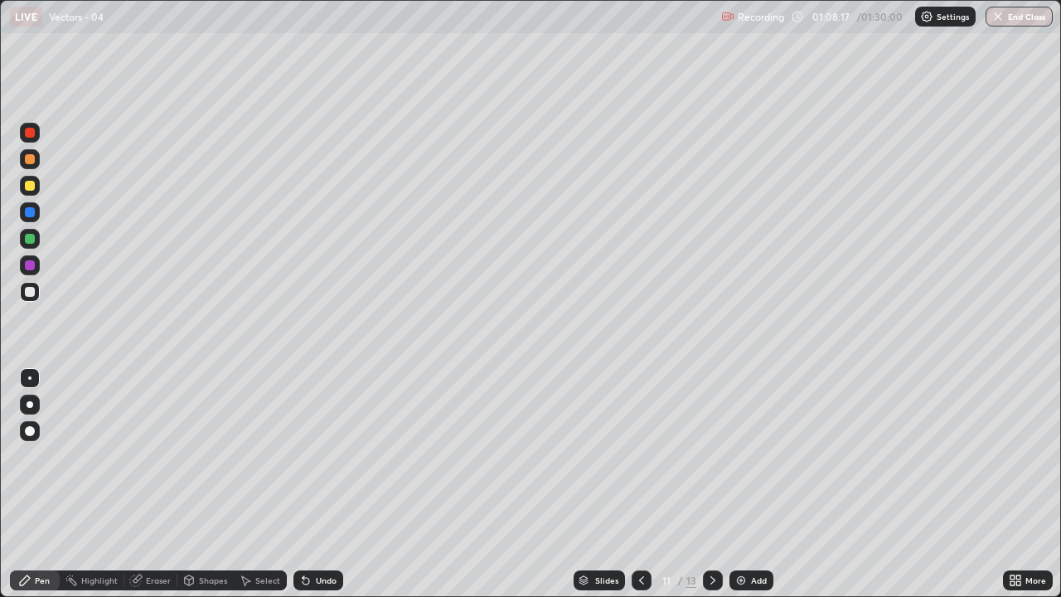
click at [715, 484] on div at bounding box center [713, 580] width 20 height 20
click at [640, 484] on icon at bounding box center [641, 579] width 13 height 13
click at [638, 484] on icon at bounding box center [641, 579] width 13 height 13
click at [711, 484] on icon at bounding box center [712, 579] width 13 height 13
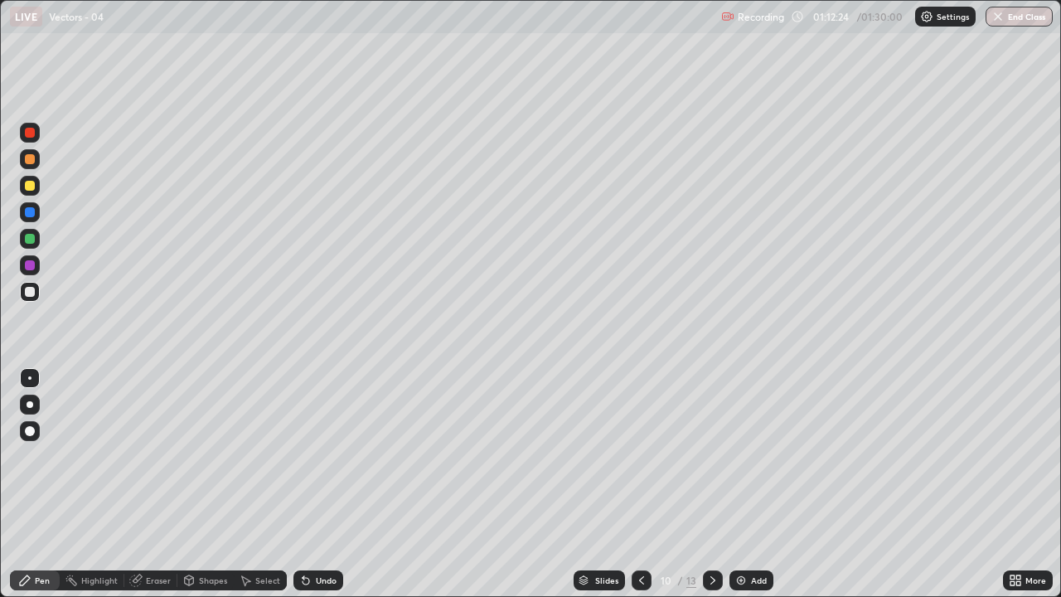
click at [710, 484] on icon at bounding box center [712, 579] width 13 height 13
click at [715, 484] on div at bounding box center [713, 580] width 20 height 20
click at [1012, 484] on icon at bounding box center [1012, 577] width 4 height 4
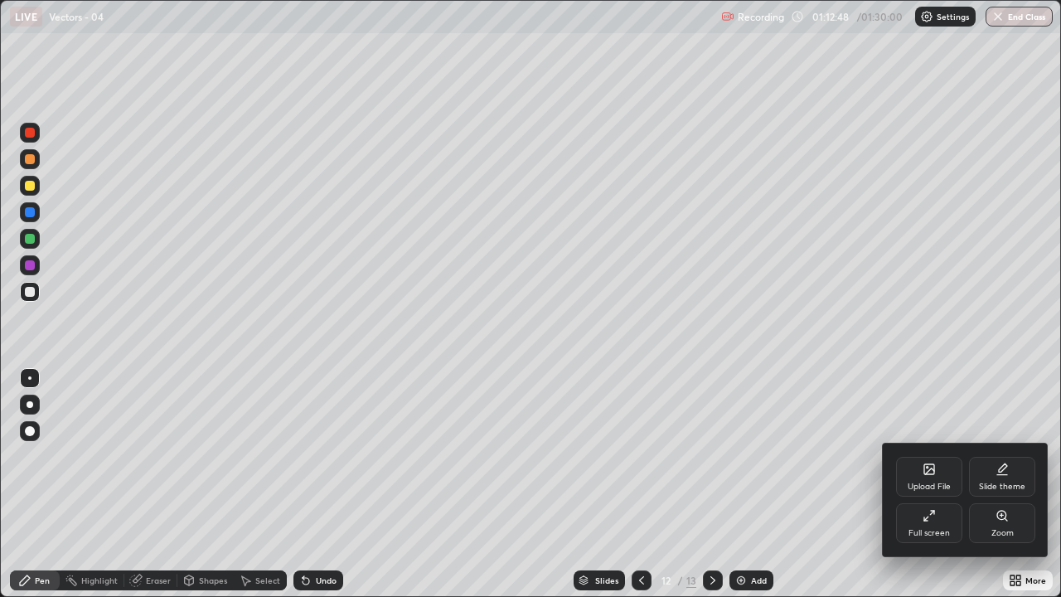
click at [938, 484] on div "Full screen" at bounding box center [928, 533] width 41 height 8
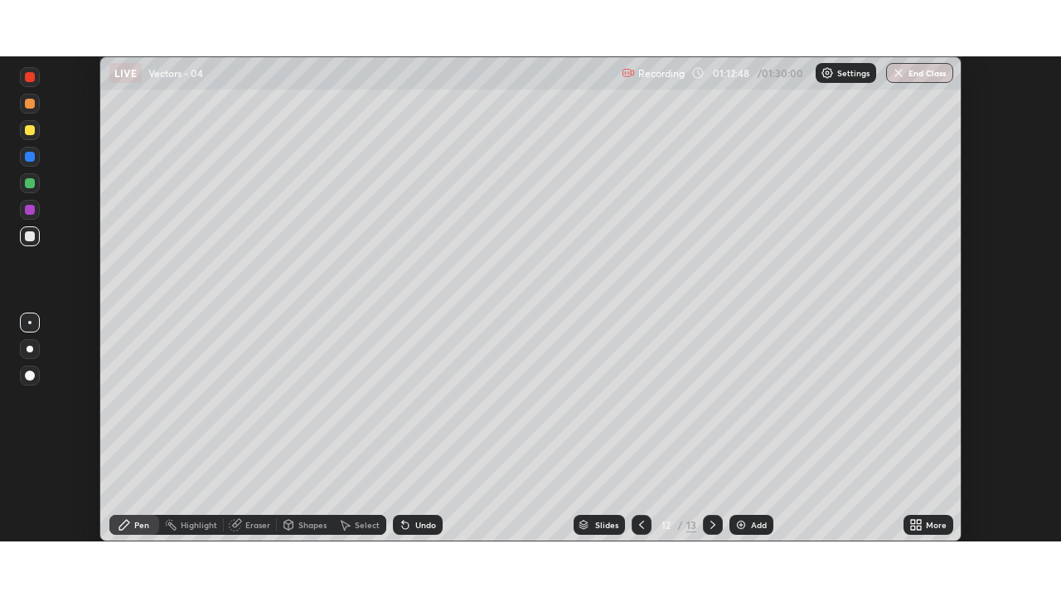
scroll to position [82388, 81812]
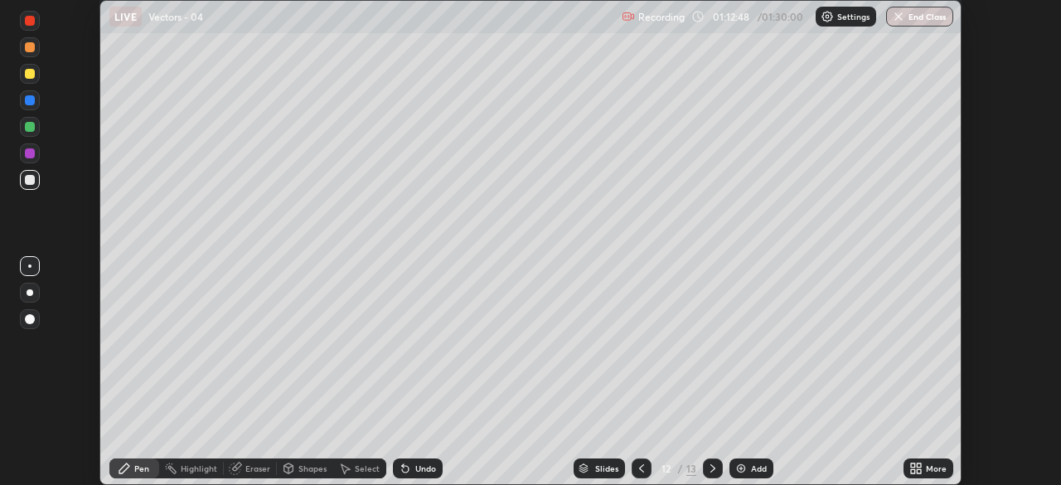
click at [930, 461] on div "More" at bounding box center [928, 468] width 50 height 20
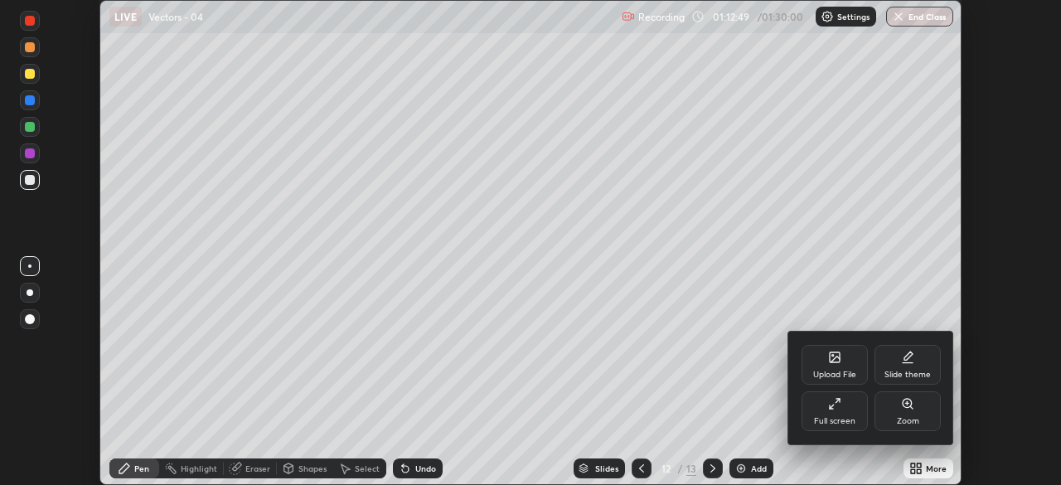
click at [850, 421] on div "Full screen" at bounding box center [834, 421] width 41 height 8
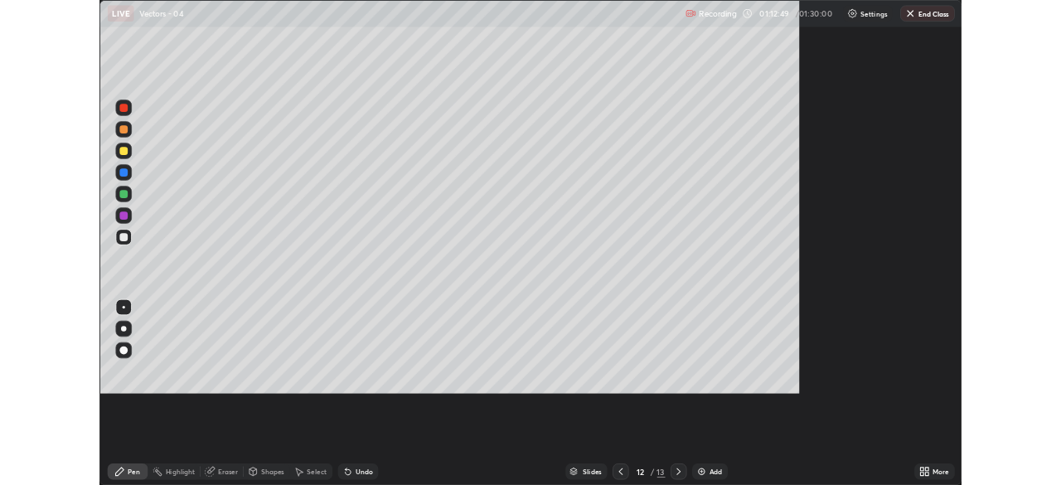
scroll to position [597, 1061]
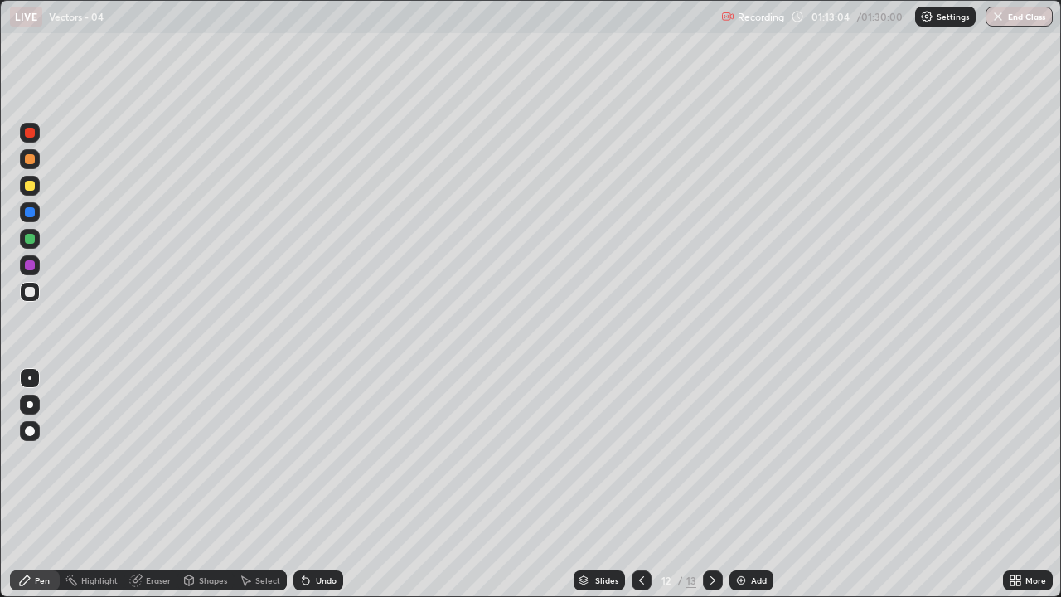
click at [259, 484] on div "Select" at bounding box center [260, 580] width 53 height 20
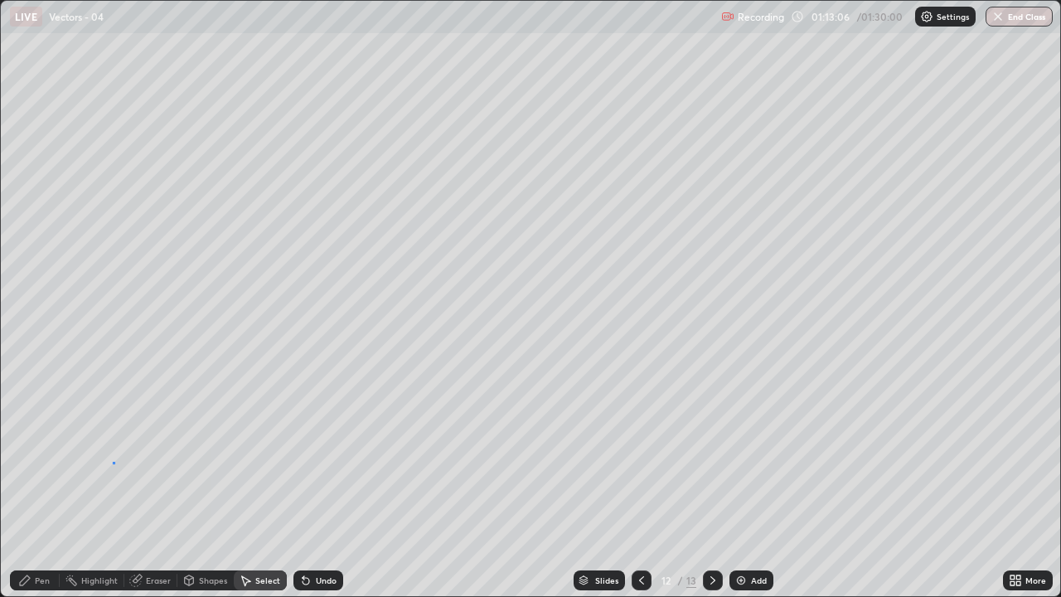
click at [113, 462] on div "0 ° Undo Copy Duplicate Duplicate to new slide Delete" at bounding box center [530, 298] width 1059 height 595
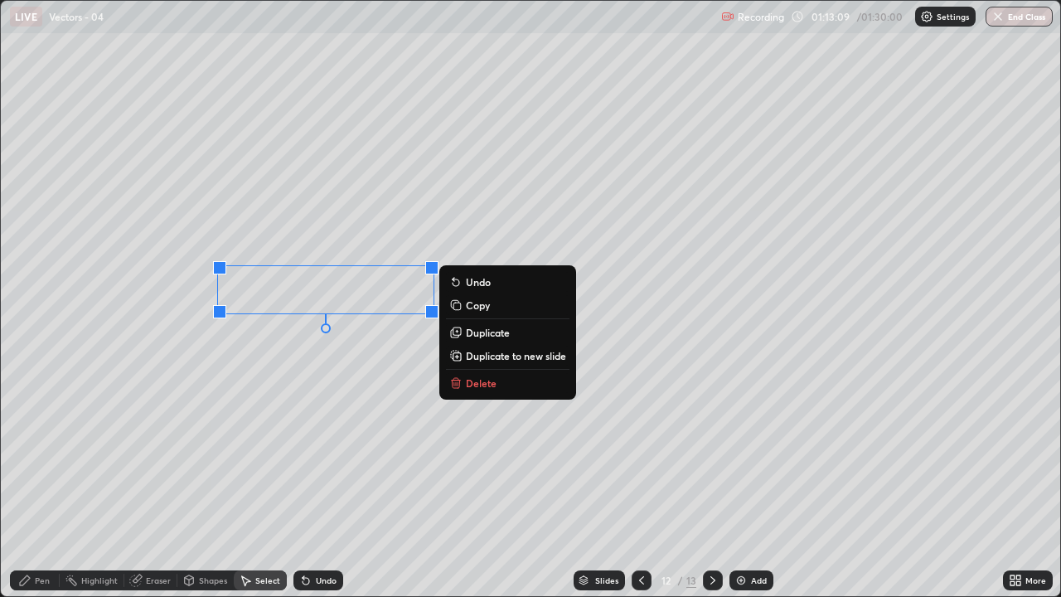
click at [474, 335] on p "Duplicate" at bounding box center [488, 332] width 44 height 13
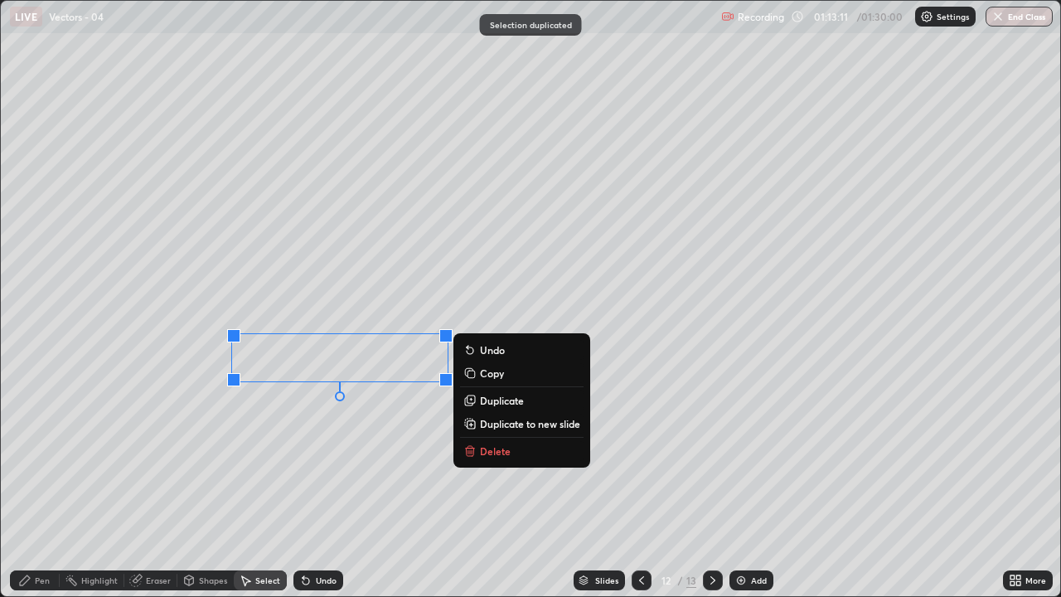
click at [51, 484] on div "Pen" at bounding box center [35, 580] width 50 height 20
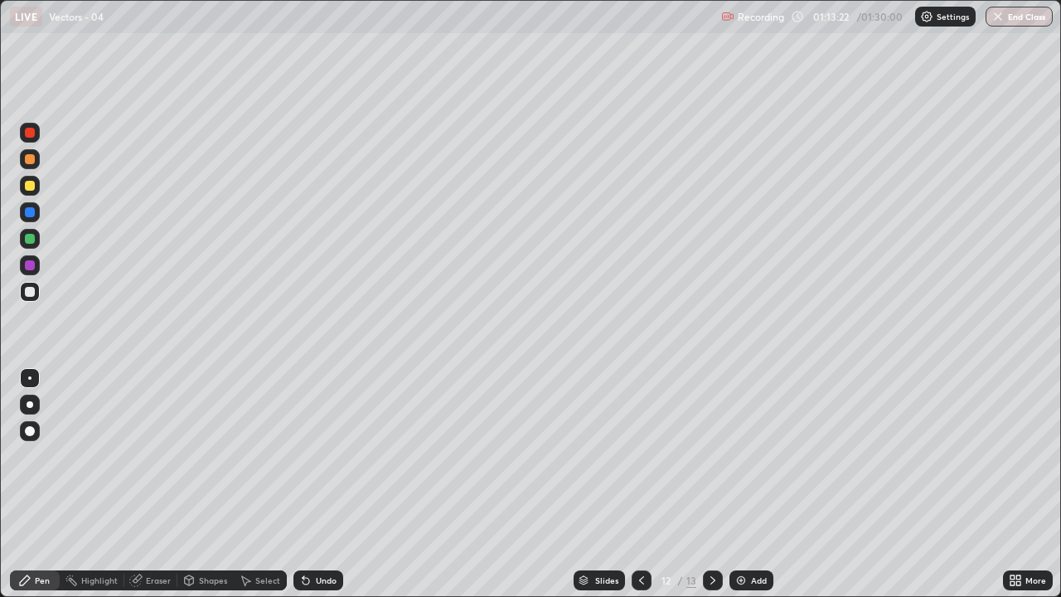
click at [1012, 484] on icon at bounding box center [1012, 577] width 4 height 4
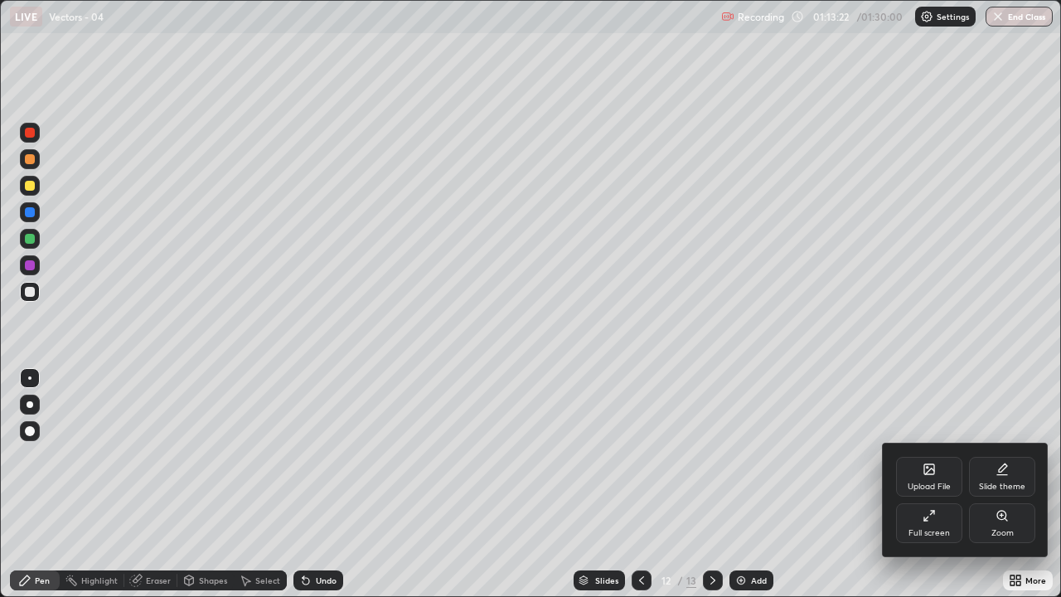
click at [923, 484] on div "Full screen" at bounding box center [929, 523] width 66 height 40
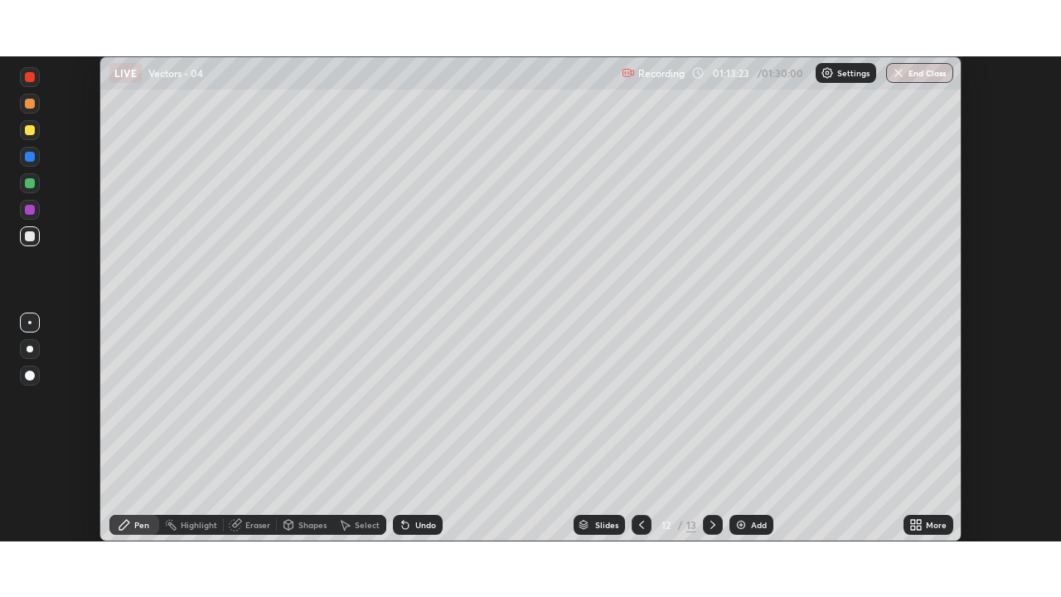
scroll to position [82388, 81812]
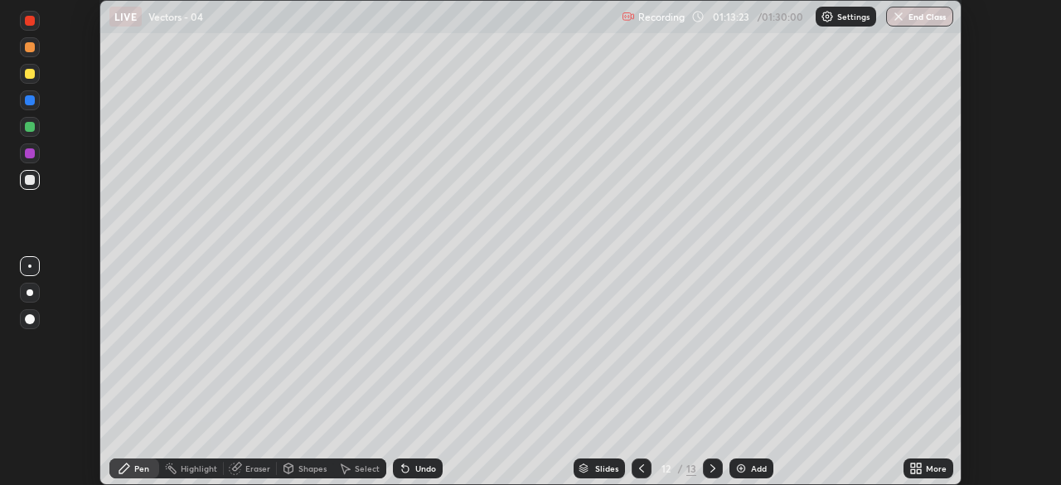
click at [931, 464] on div "More" at bounding box center [936, 468] width 21 height 8
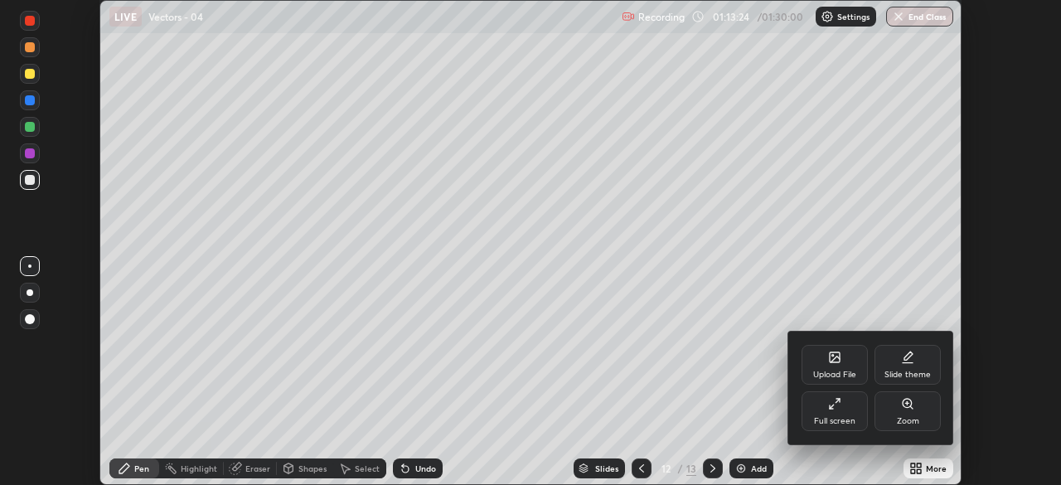
click at [843, 408] on div "Full screen" at bounding box center [834, 411] width 66 height 40
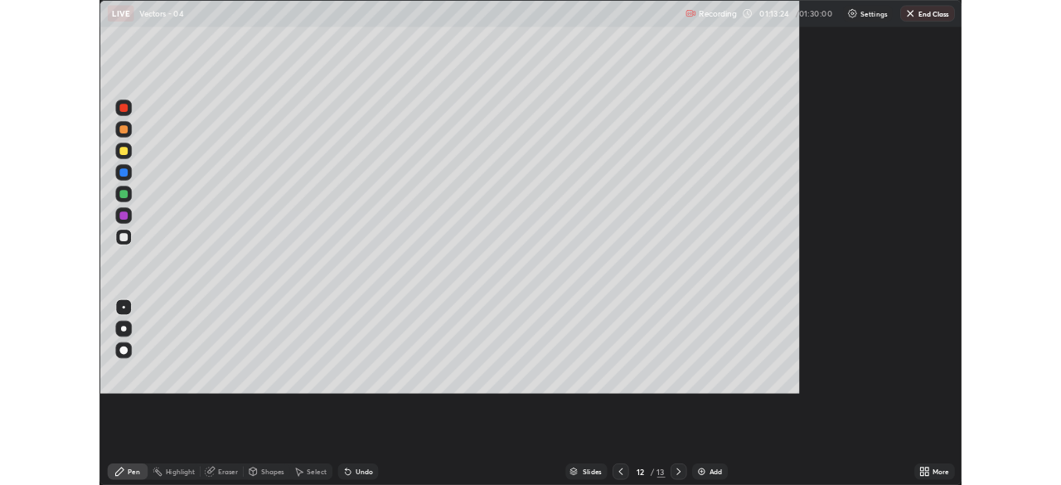
scroll to position [597, 1061]
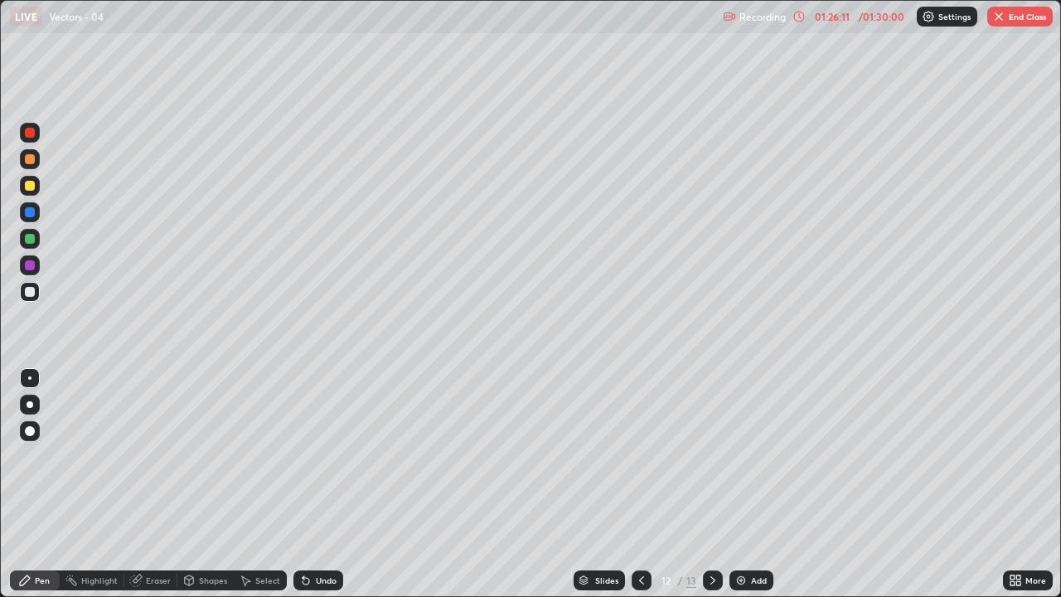
click at [1017, 23] on button "End Class" at bounding box center [1019, 17] width 65 height 20
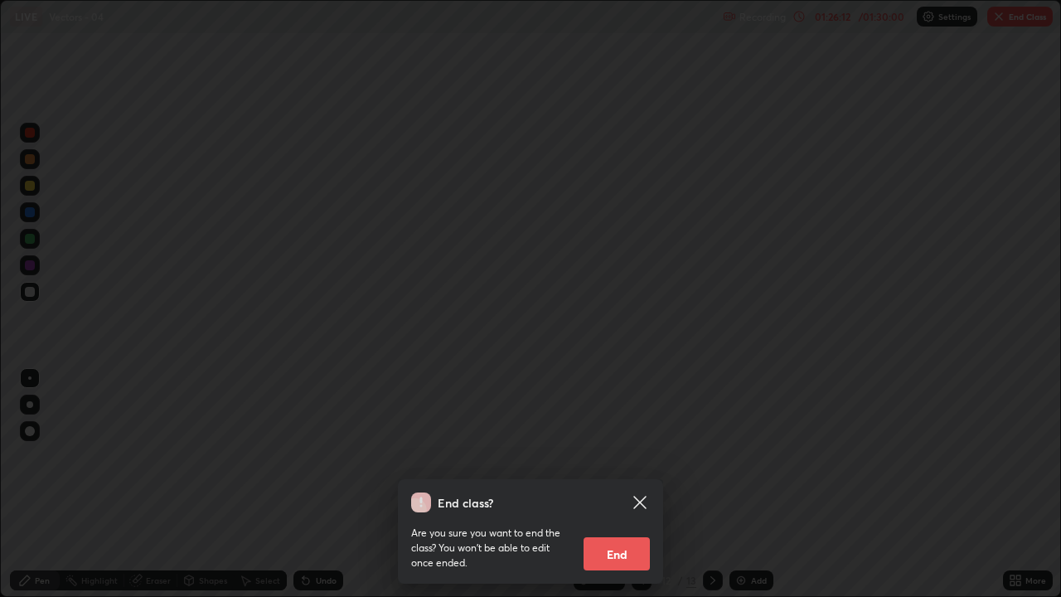
click at [613, 484] on button "End" at bounding box center [616, 553] width 66 height 33
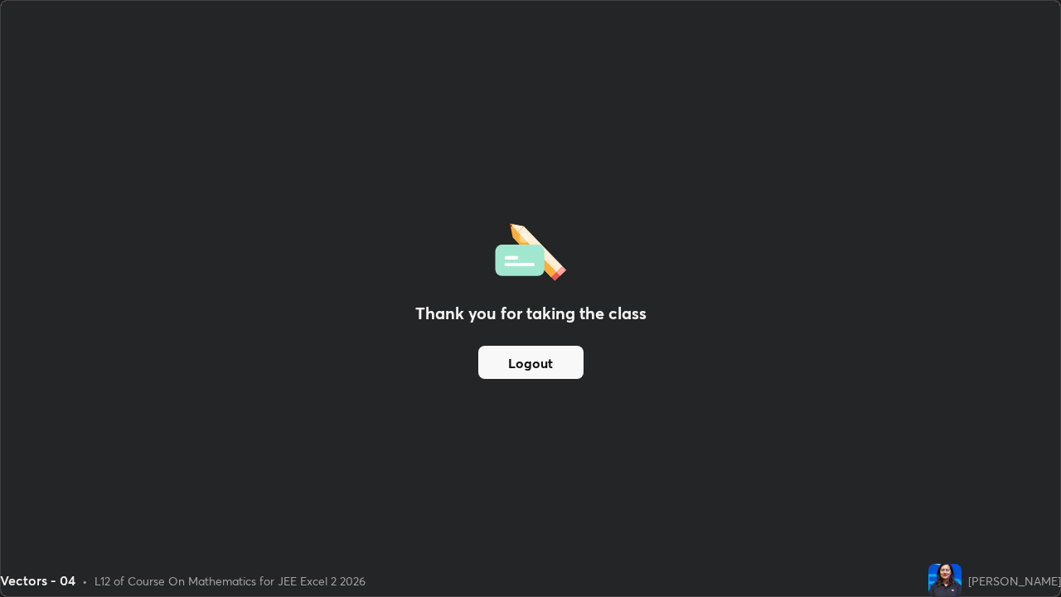
click at [540, 355] on button "Logout" at bounding box center [530, 362] width 105 height 33
click at [535, 375] on button "Logout" at bounding box center [530, 362] width 105 height 33
click at [535, 358] on button "Logout" at bounding box center [530, 362] width 105 height 33
click at [532, 363] on button "Logout" at bounding box center [530, 362] width 105 height 33
click at [530, 366] on button "Logout" at bounding box center [530, 362] width 105 height 33
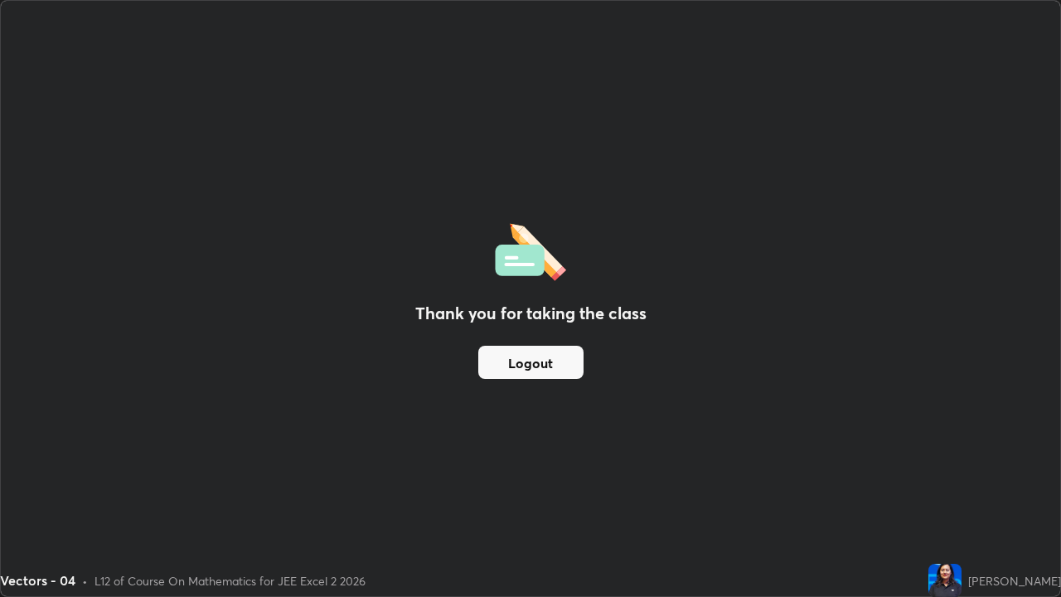
click at [530, 363] on button "Logout" at bounding box center [530, 362] width 105 height 33
click at [528, 362] on button "Logout" at bounding box center [530, 362] width 105 height 33
click at [527, 361] on button "Logout" at bounding box center [530, 362] width 105 height 33
click at [527, 362] on button "Logout" at bounding box center [530, 362] width 105 height 33
click at [524, 362] on button "Logout" at bounding box center [530, 362] width 105 height 33
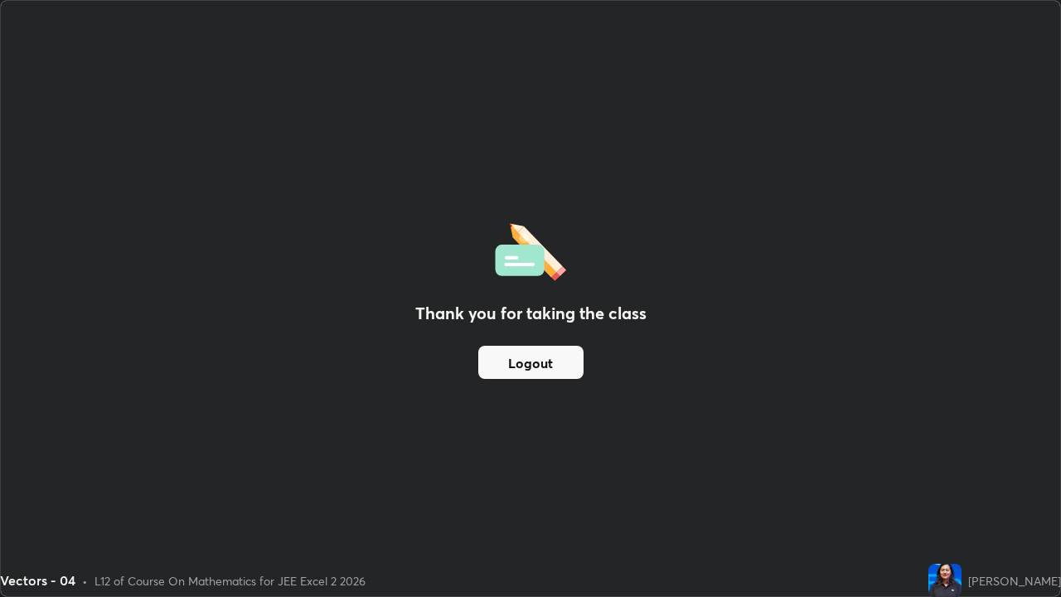
click at [521, 359] on button "Logout" at bounding box center [530, 362] width 105 height 33
click at [517, 357] on button "Logout" at bounding box center [530, 362] width 105 height 33
click at [519, 360] on button "Logout" at bounding box center [530, 362] width 105 height 33
click at [517, 360] on button "Logout" at bounding box center [530, 362] width 105 height 33
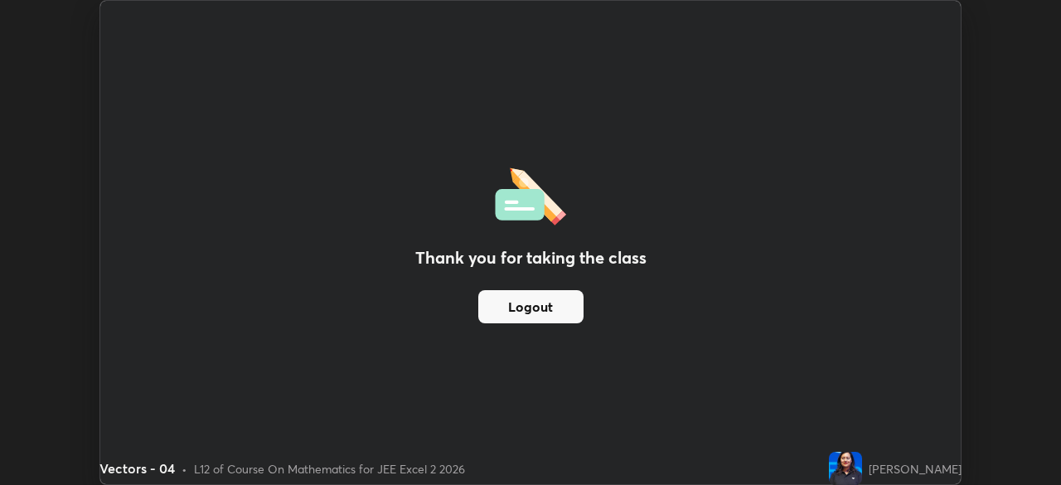
scroll to position [82388, 81812]
